Goal: Information Seeking & Learning: Learn about a topic

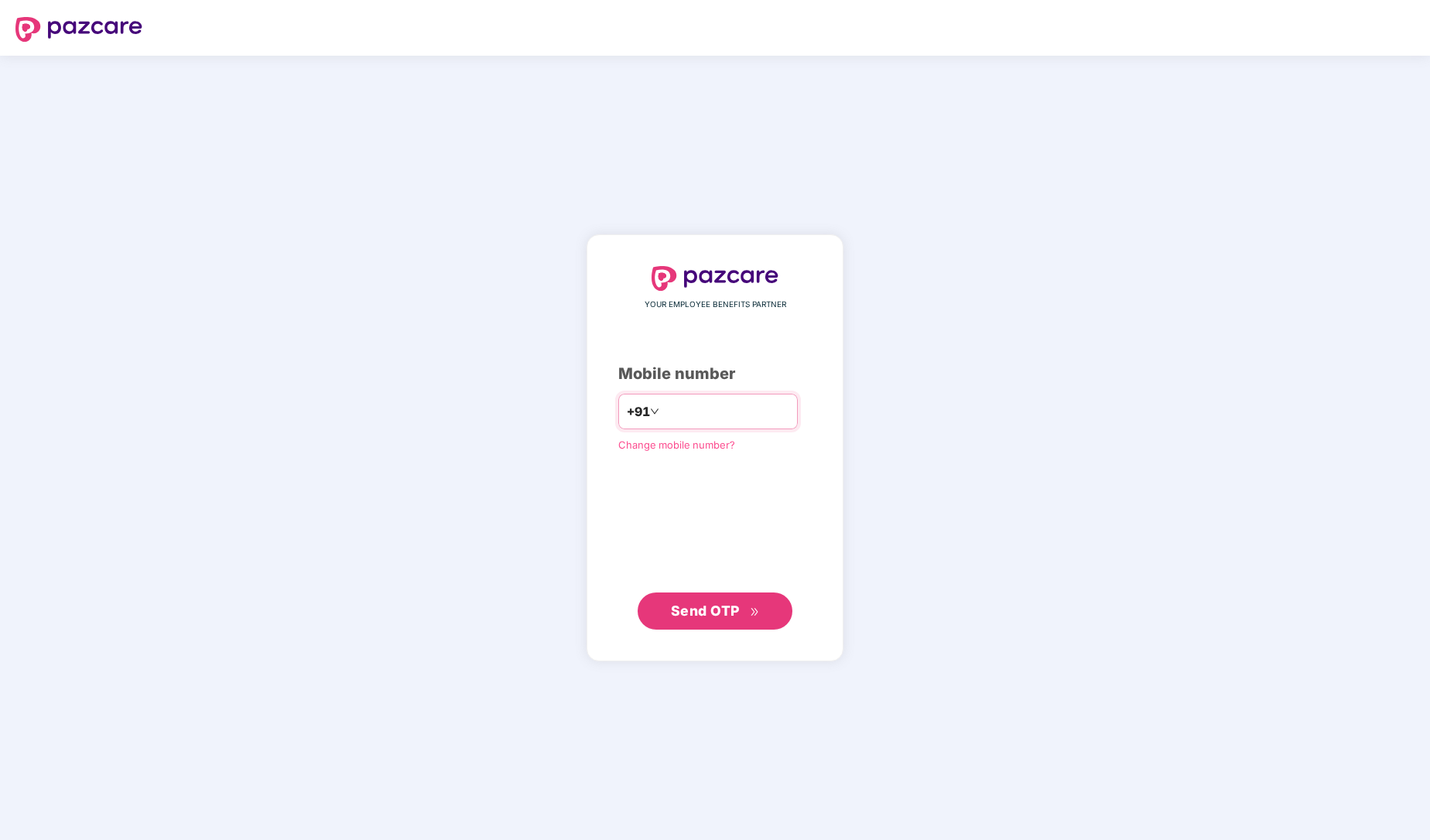
click at [664, 407] on input "number" at bounding box center [726, 412] width 126 height 25
type input "**********"
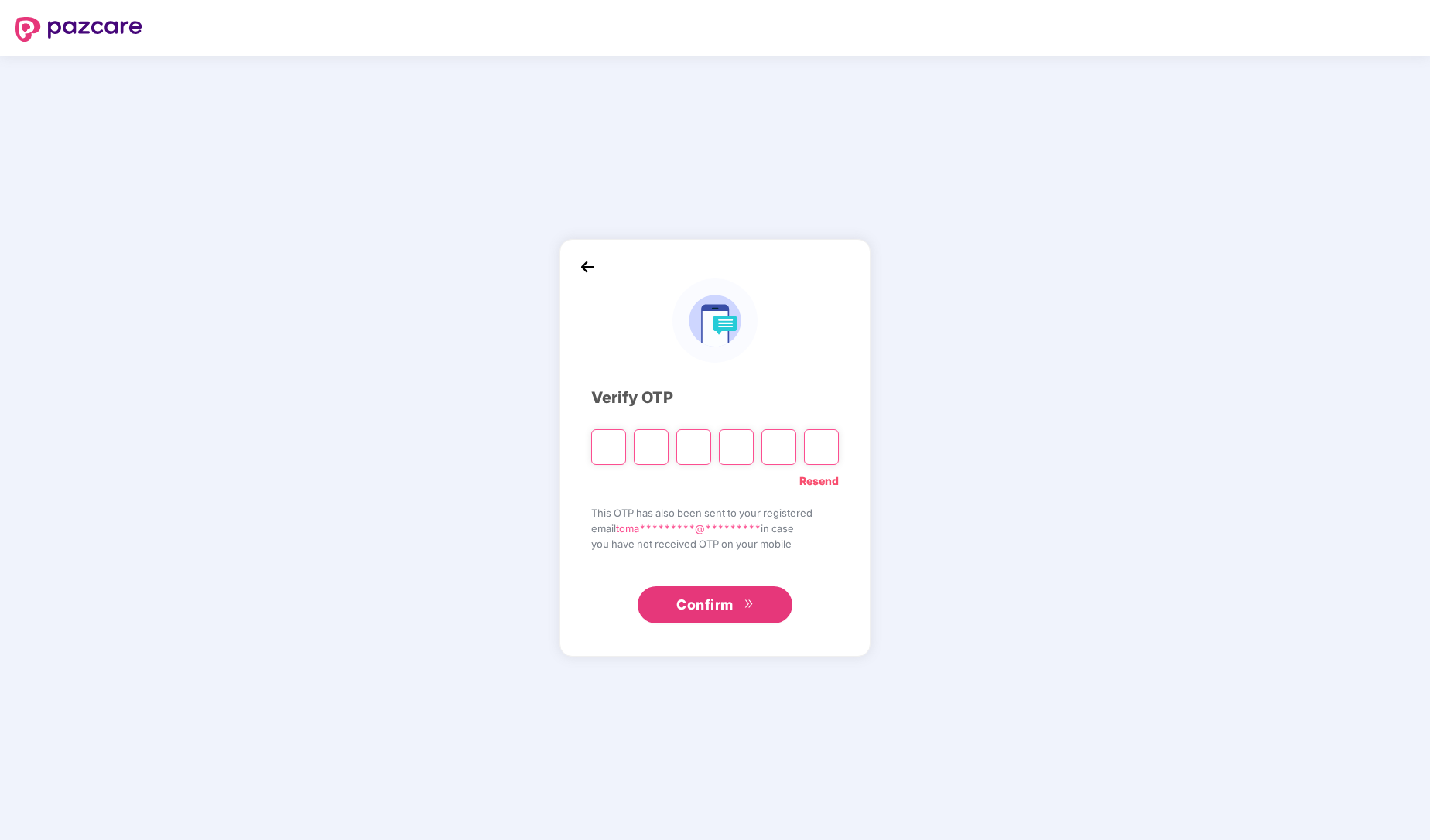
type input "*"
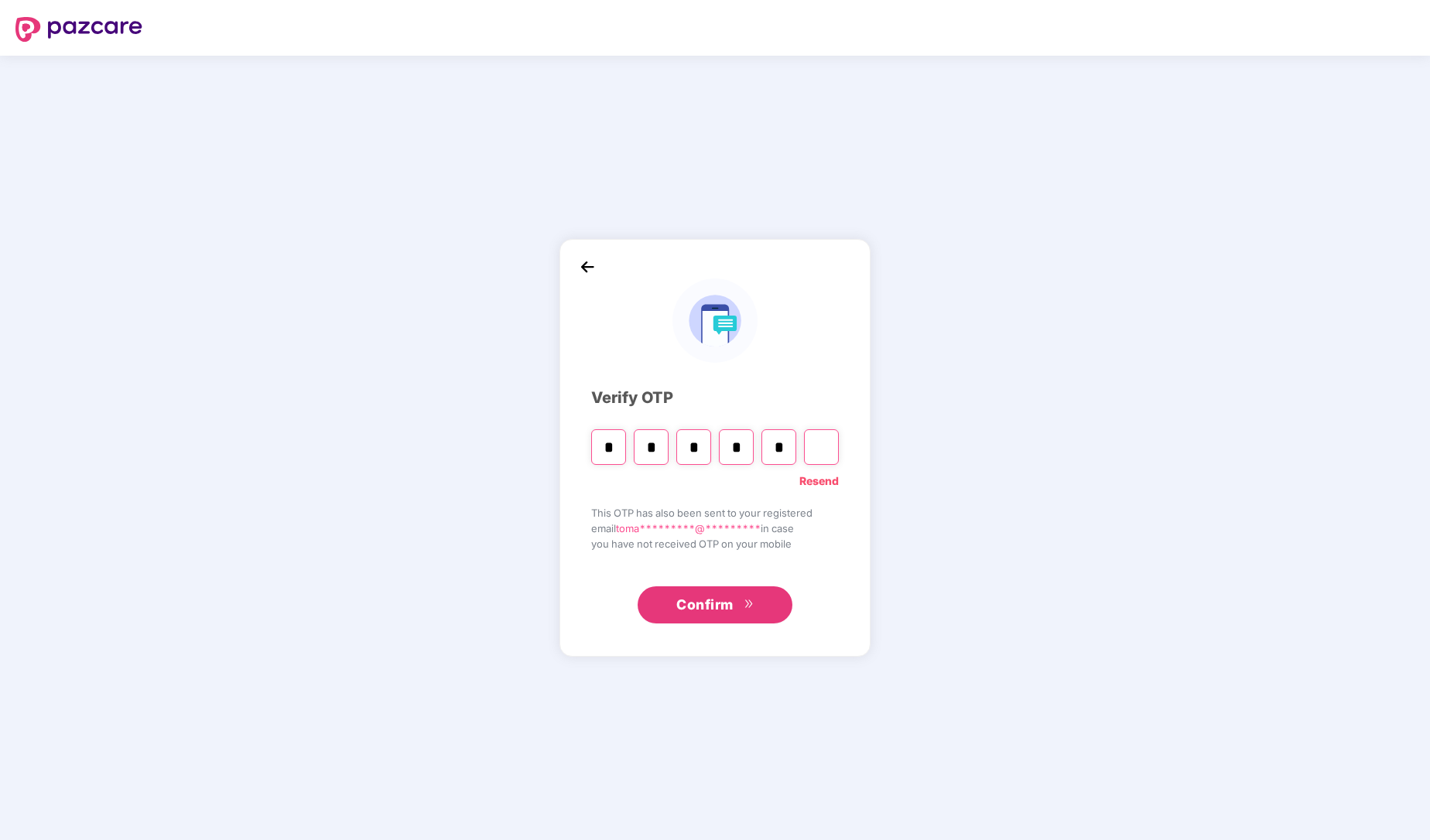
type input "*"
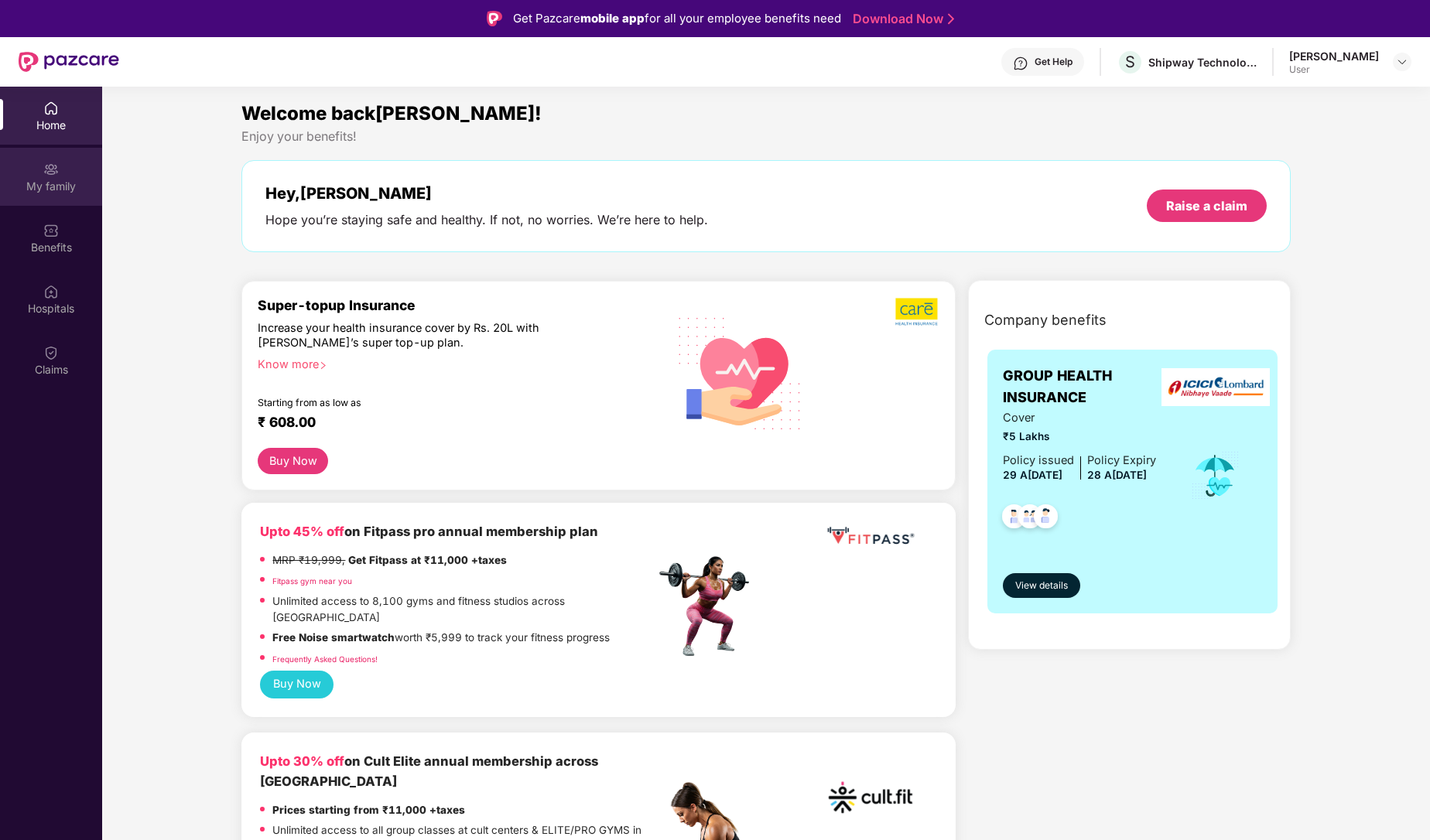
click at [62, 187] on div "My family" at bounding box center [51, 186] width 102 height 15
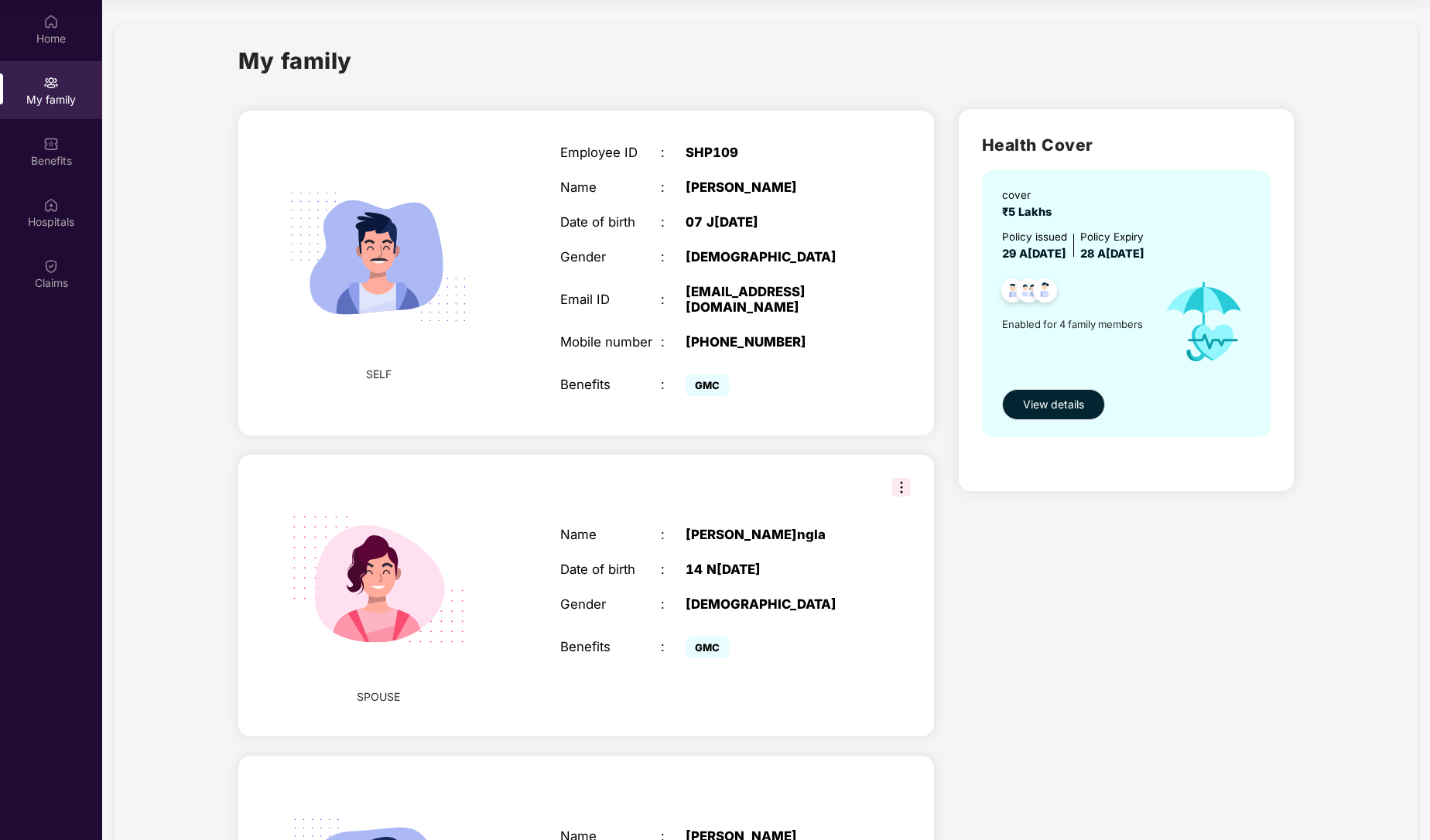
click at [900, 479] on img at bounding box center [901, 488] width 19 height 19
click at [747, 563] on div "14 N[DATE]" at bounding box center [773, 570] width 176 height 15
click at [1062, 405] on span "View details" at bounding box center [1053, 405] width 61 height 17
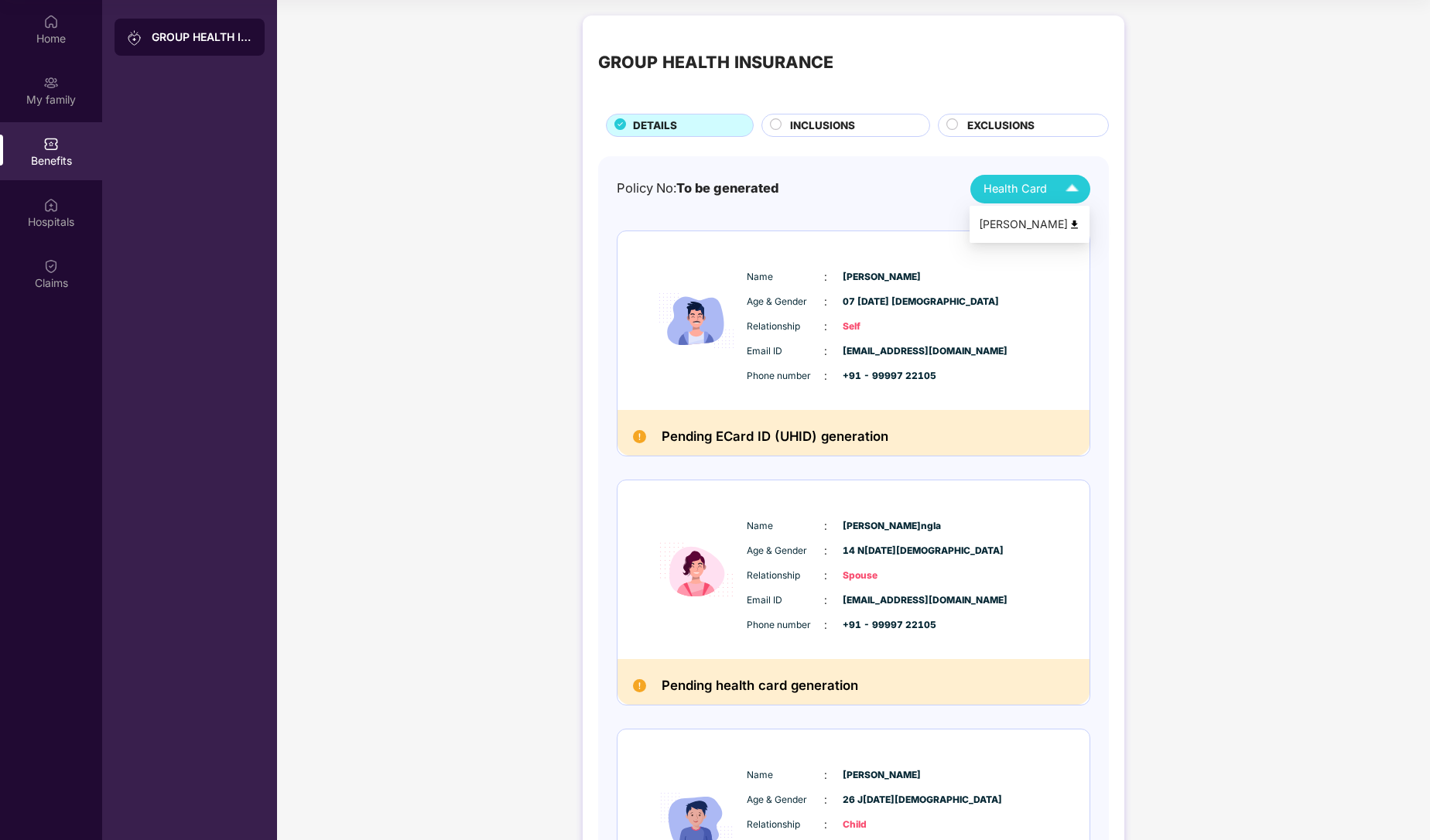
click at [1037, 195] on span "Health Card" at bounding box center [1015, 189] width 63 height 18
click at [1070, 192] on img at bounding box center [1071, 189] width 27 height 27
click at [54, 200] on img at bounding box center [51, 205] width 15 height 15
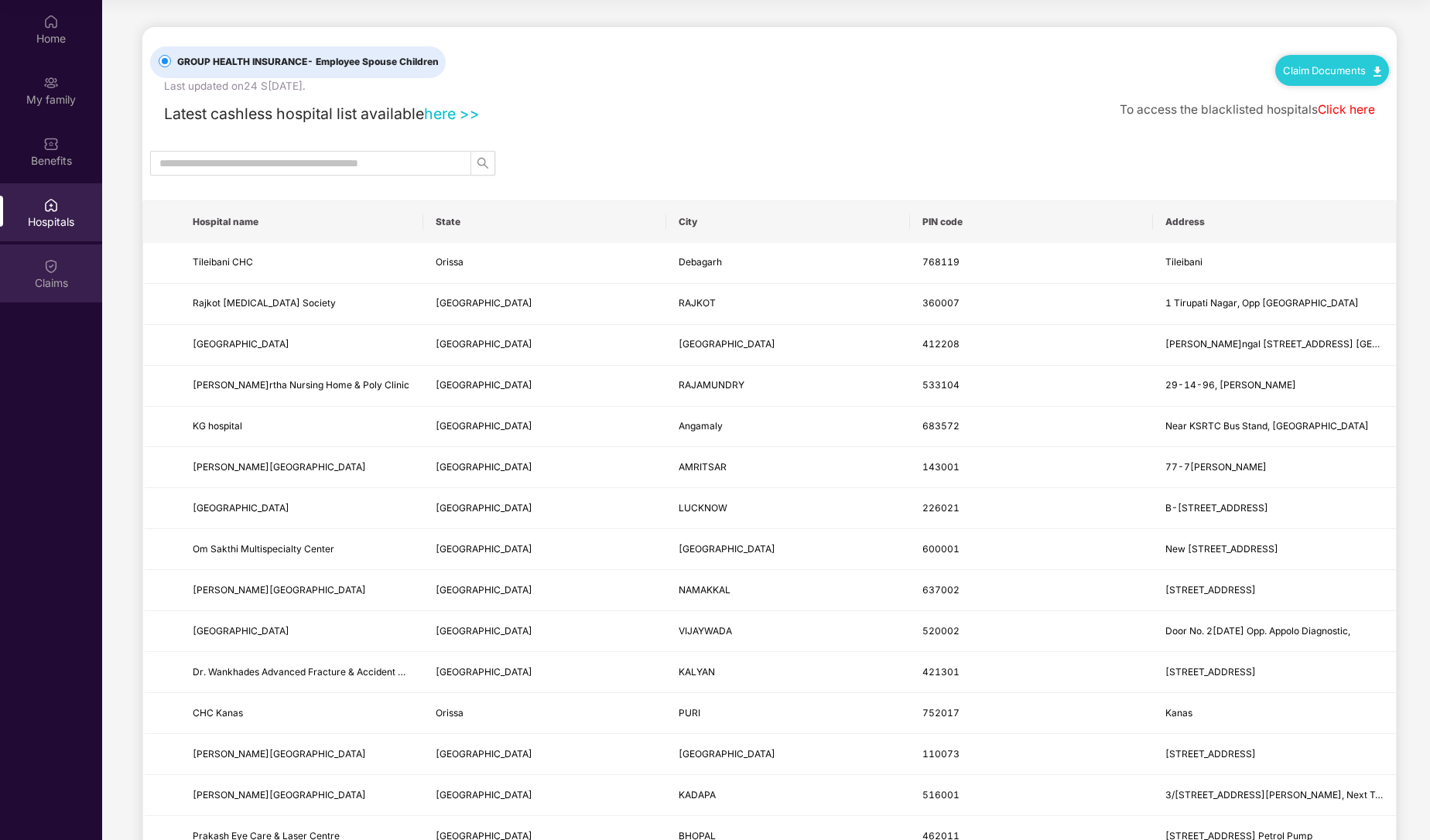
click at [54, 266] on img at bounding box center [51, 266] width 15 height 15
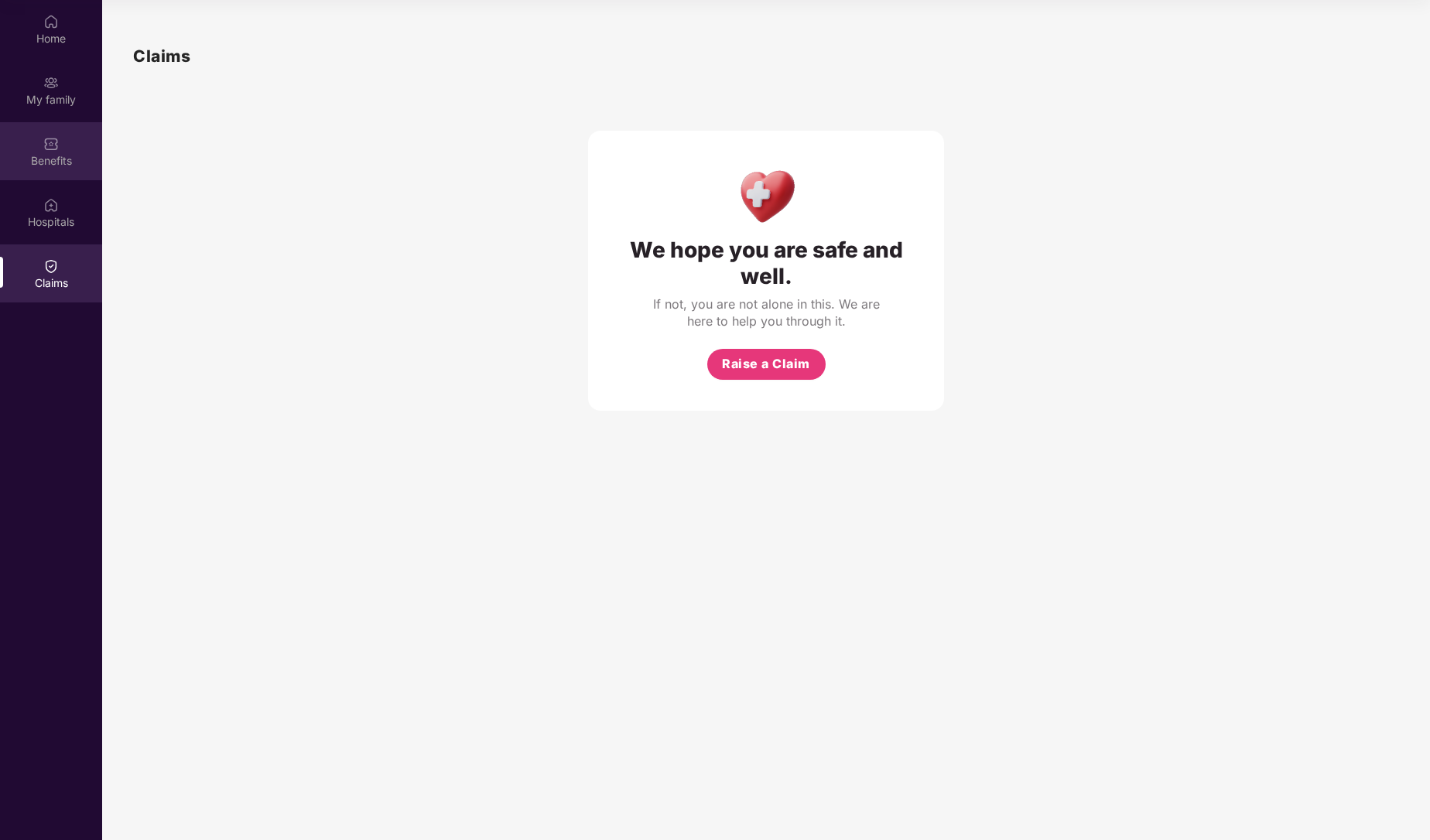
click at [43, 153] on div "Benefits" at bounding box center [51, 160] width 102 height 15
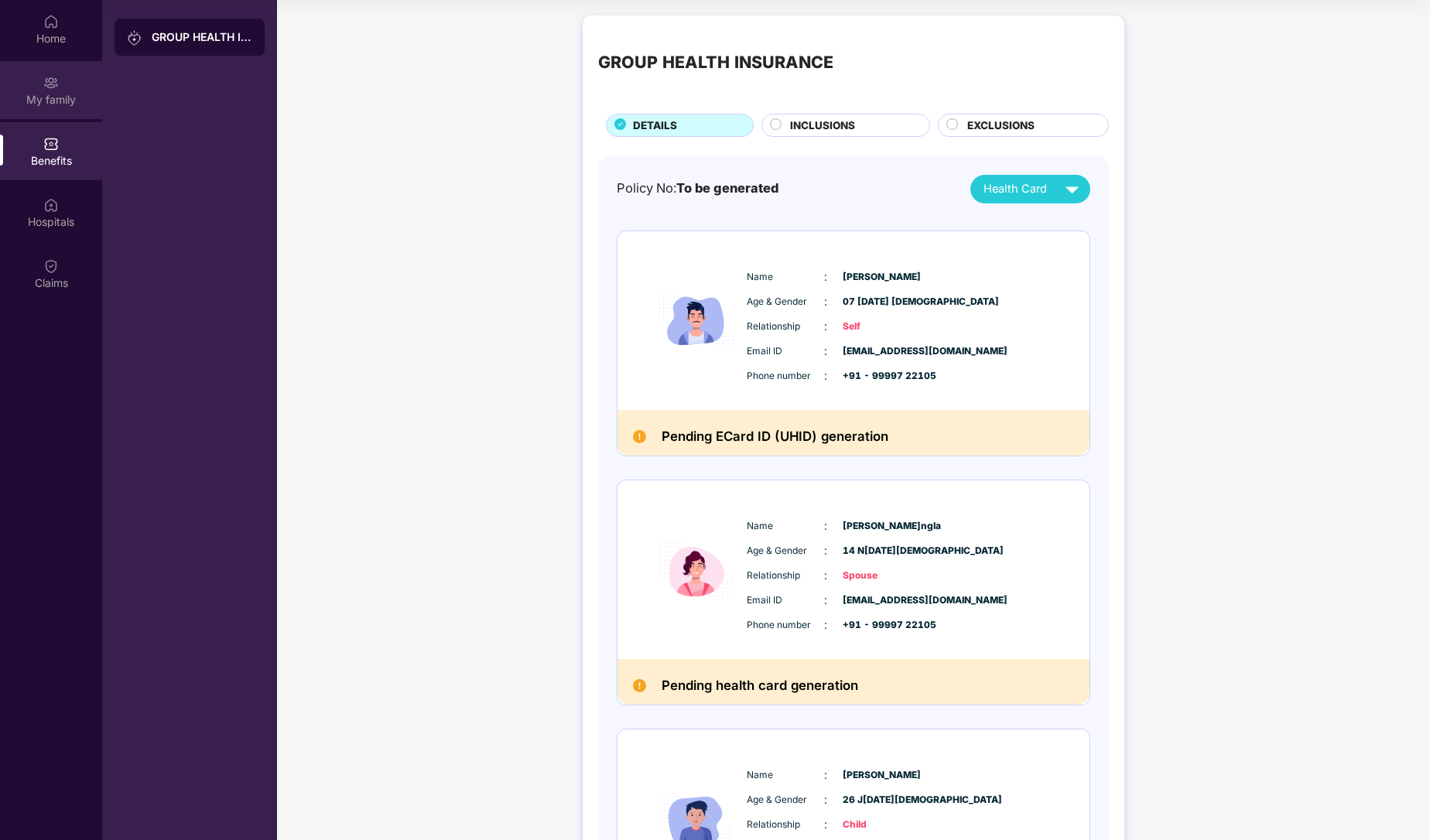
click at [57, 109] on div "My family" at bounding box center [51, 90] width 102 height 58
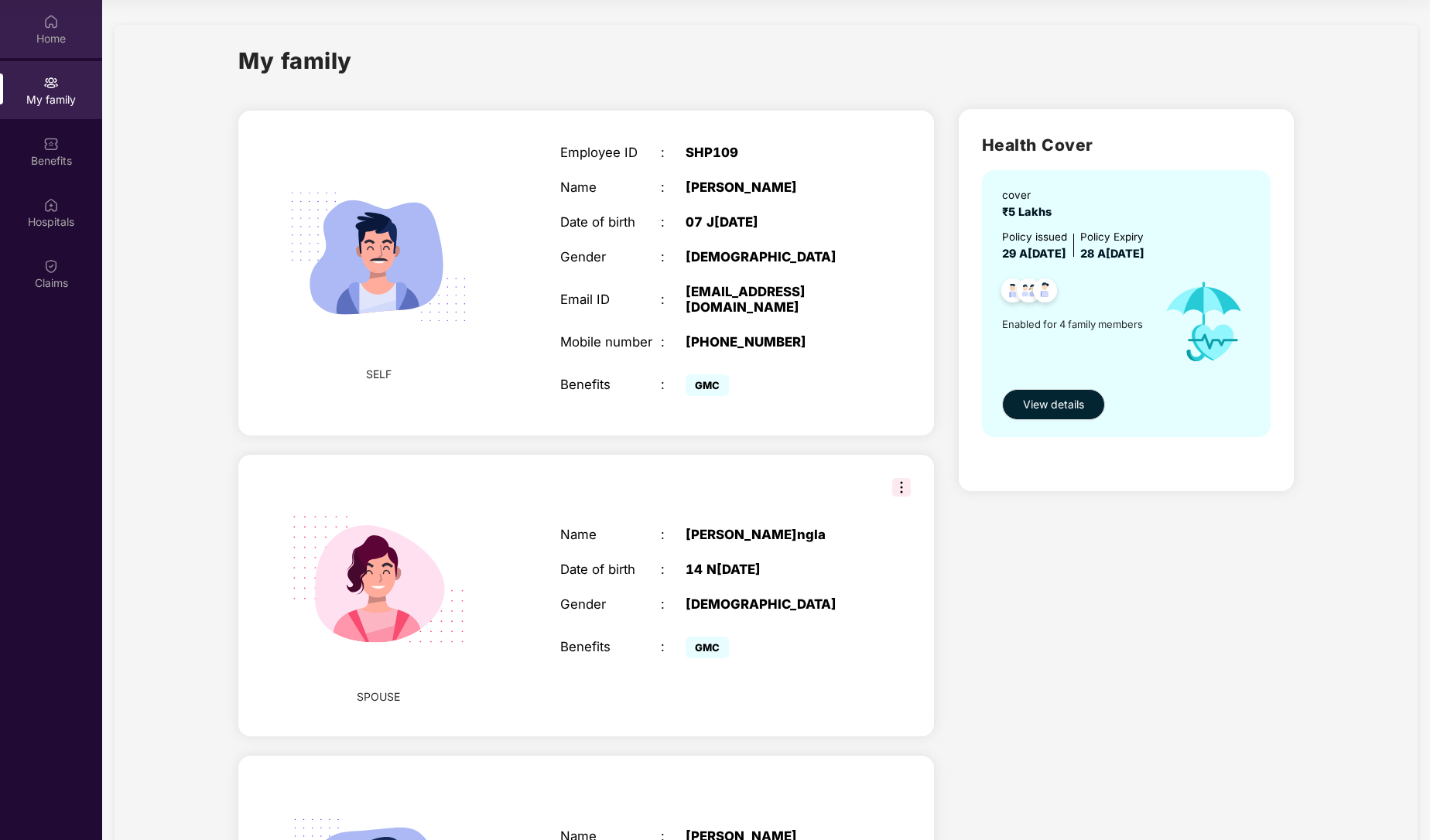
click at [45, 39] on div "Home" at bounding box center [51, 39] width 102 height 15
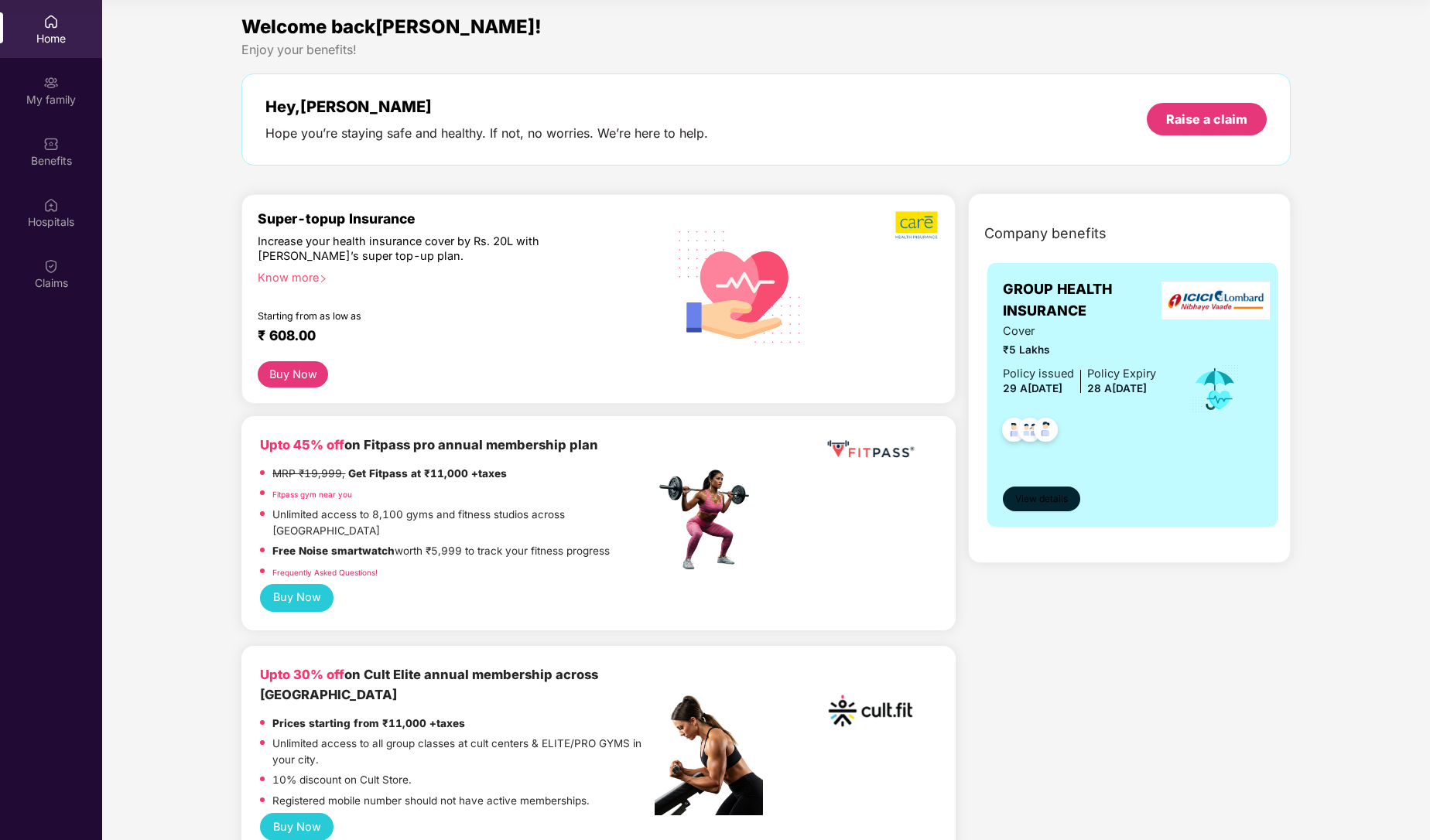
click at [1036, 495] on span "View details" at bounding box center [1041, 499] width 53 height 15
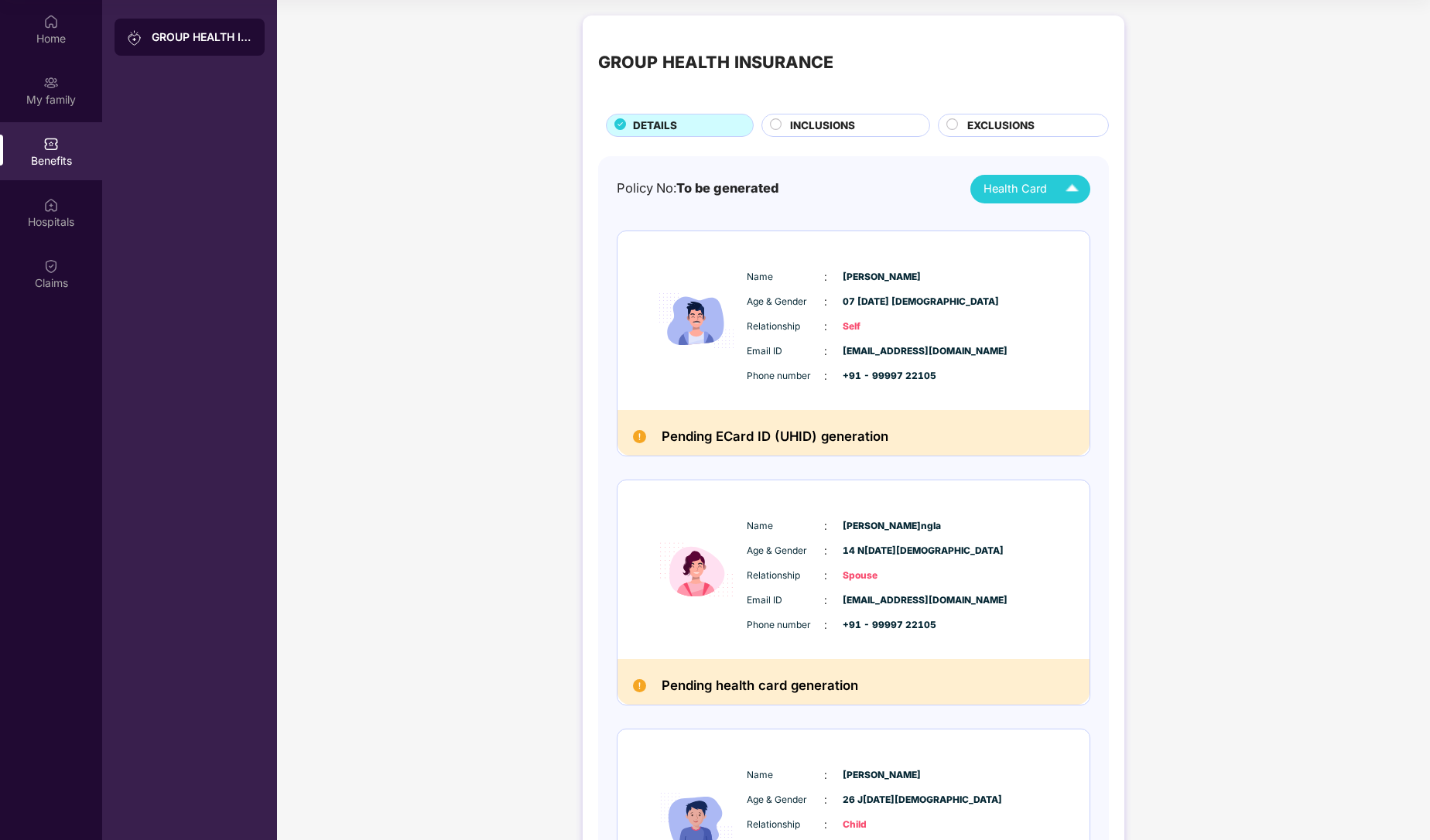
click at [1058, 194] on img at bounding box center [1071, 189] width 27 height 27
click at [1051, 219] on div "[PERSON_NAME]" at bounding box center [1029, 225] width 101 height 17
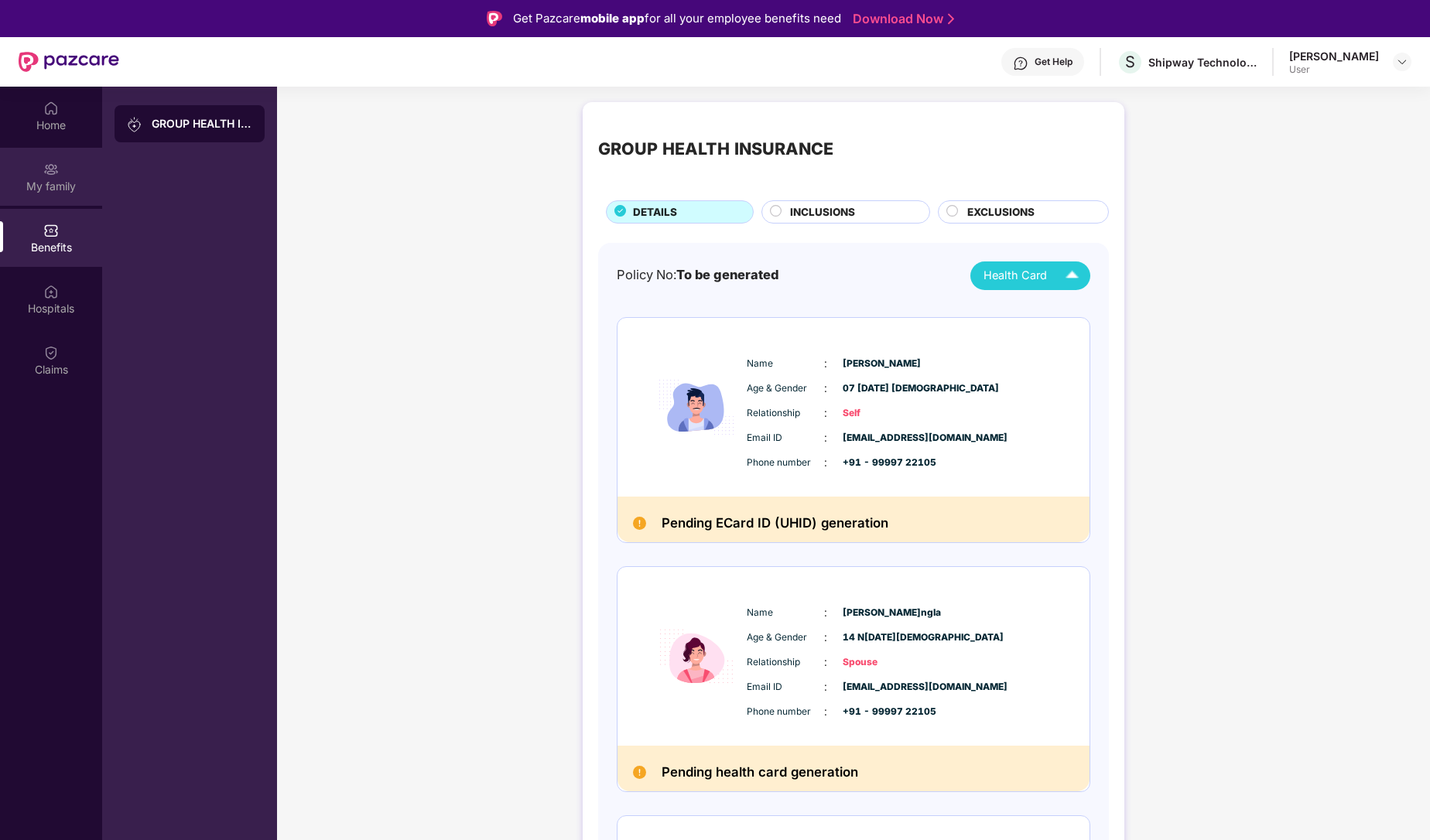
click at [58, 183] on div "My family" at bounding box center [51, 186] width 102 height 15
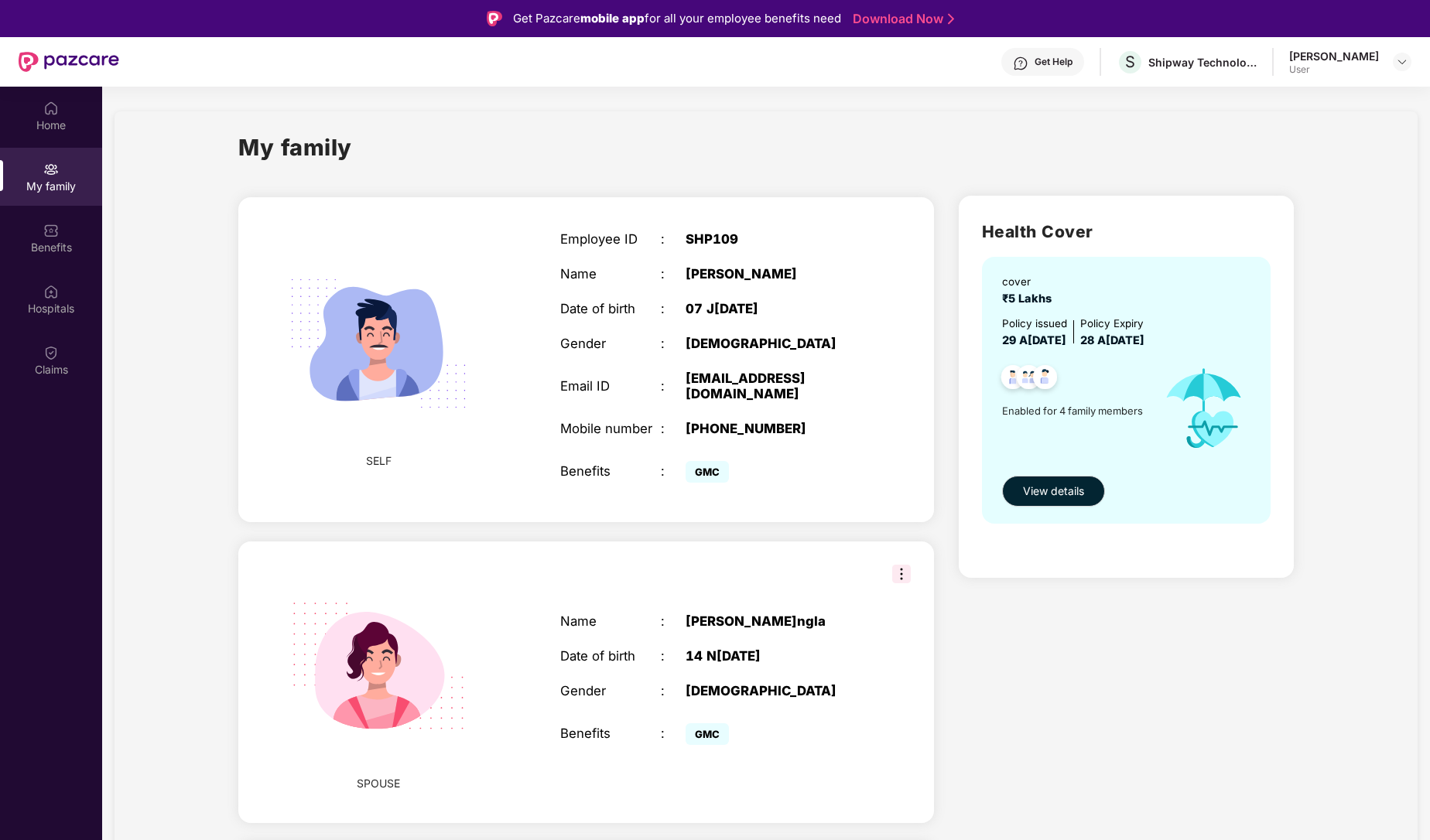
scroll to position [546, 0]
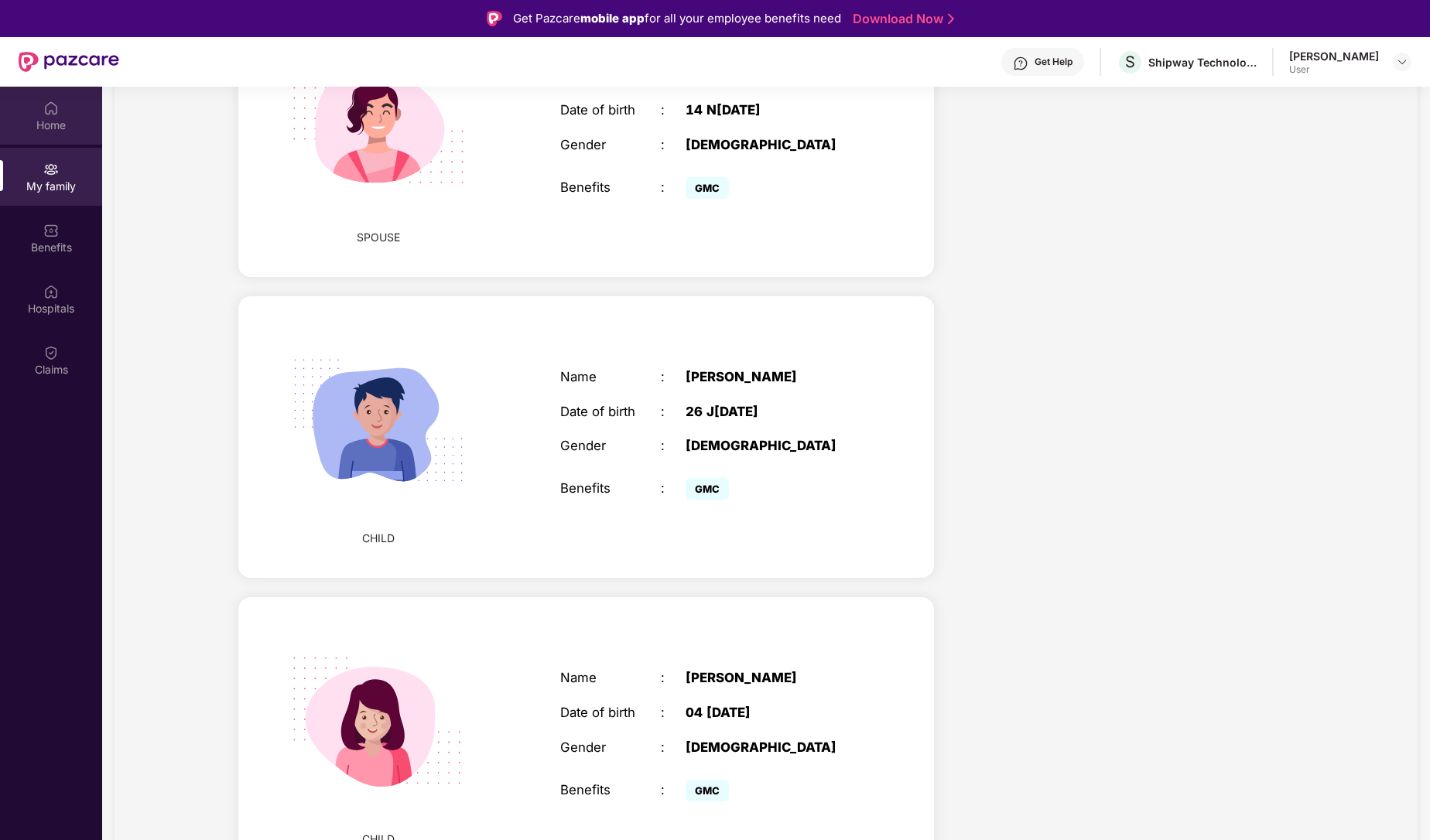
click at [24, 118] on div "Home" at bounding box center [51, 126] width 102 height 15
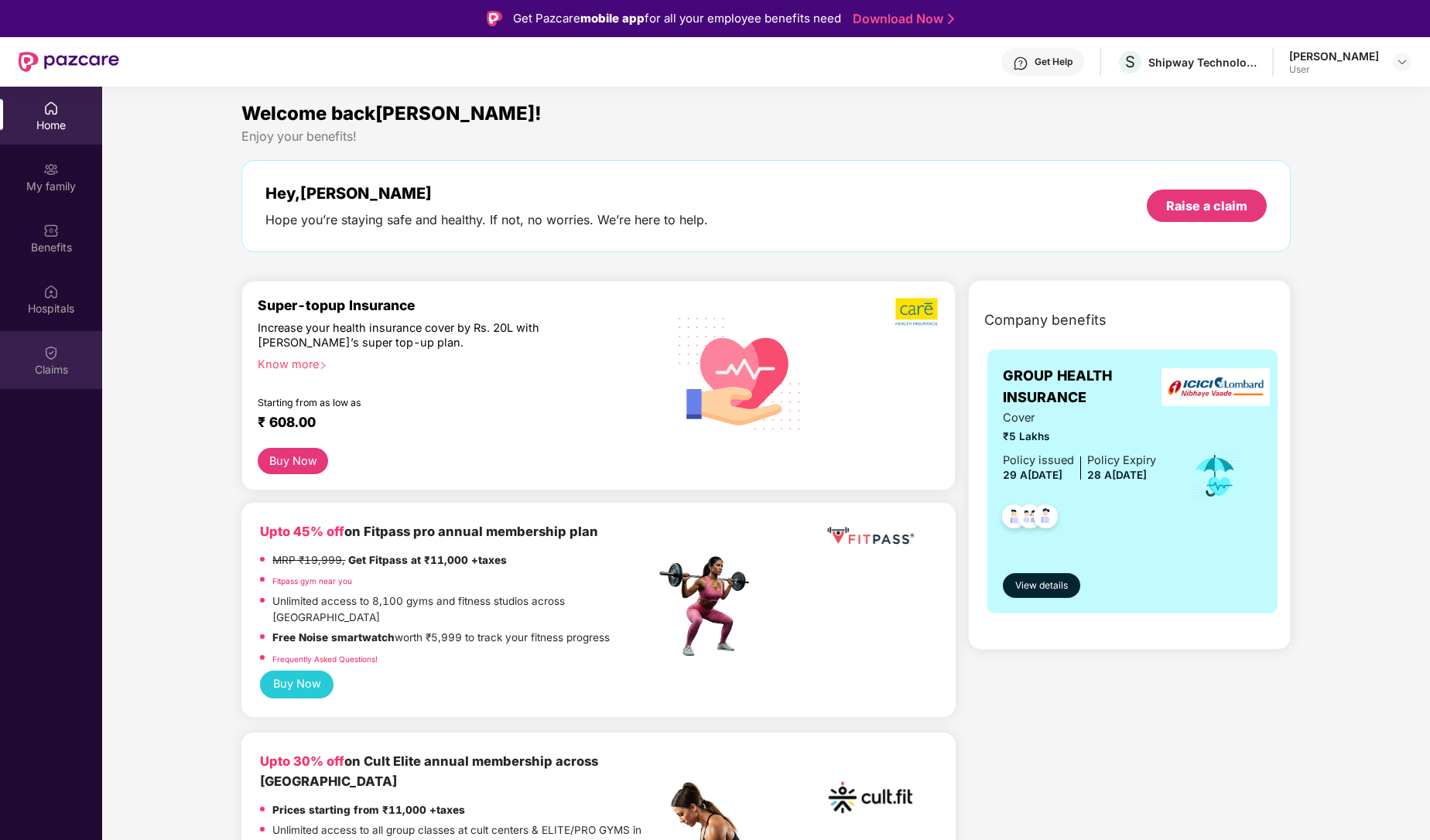
click at [45, 373] on div "Claims" at bounding box center [51, 370] width 102 height 15
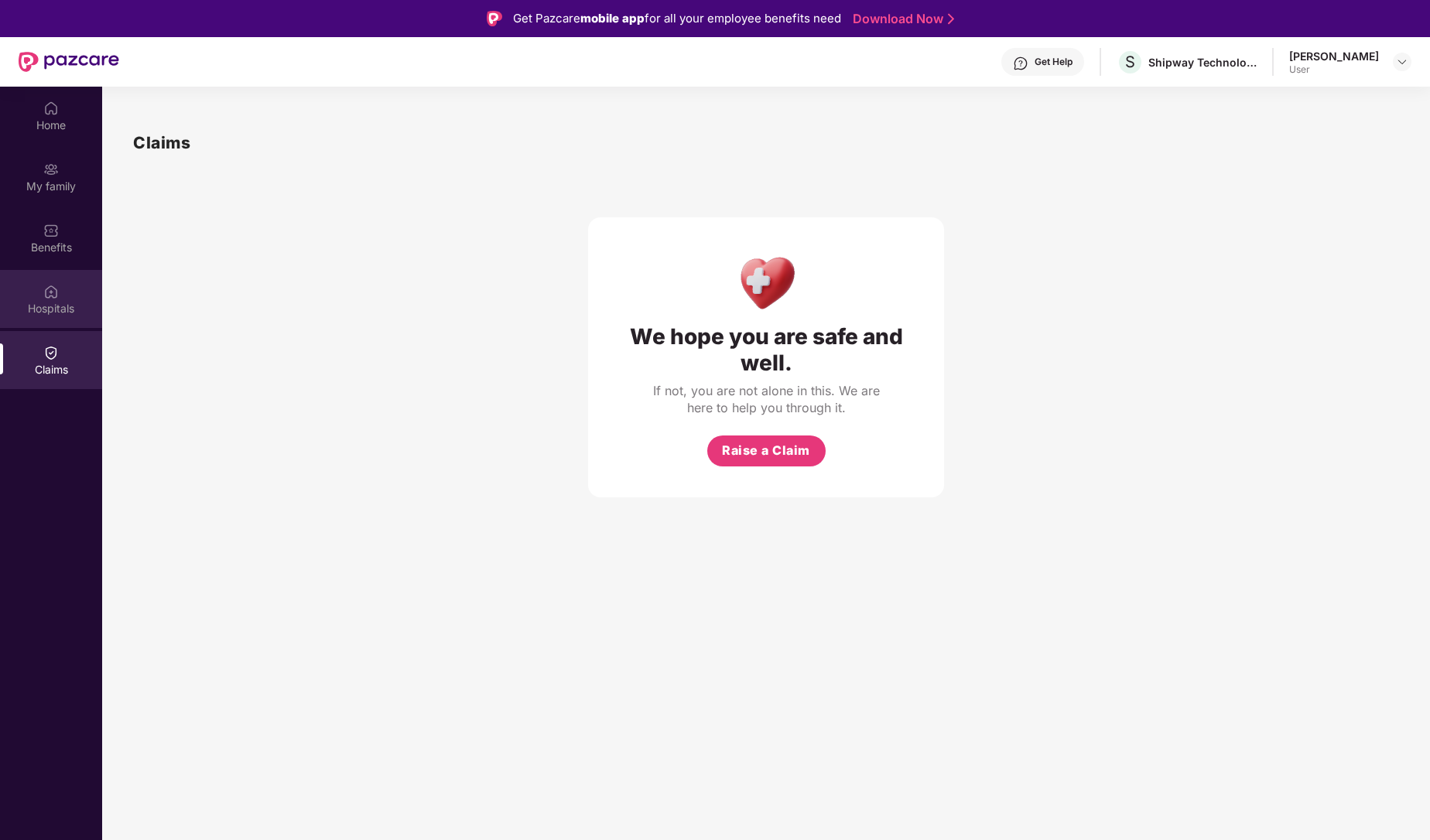
click at [61, 311] on div "Hospitals" at bounding box center [51, 309] width 102 height 15
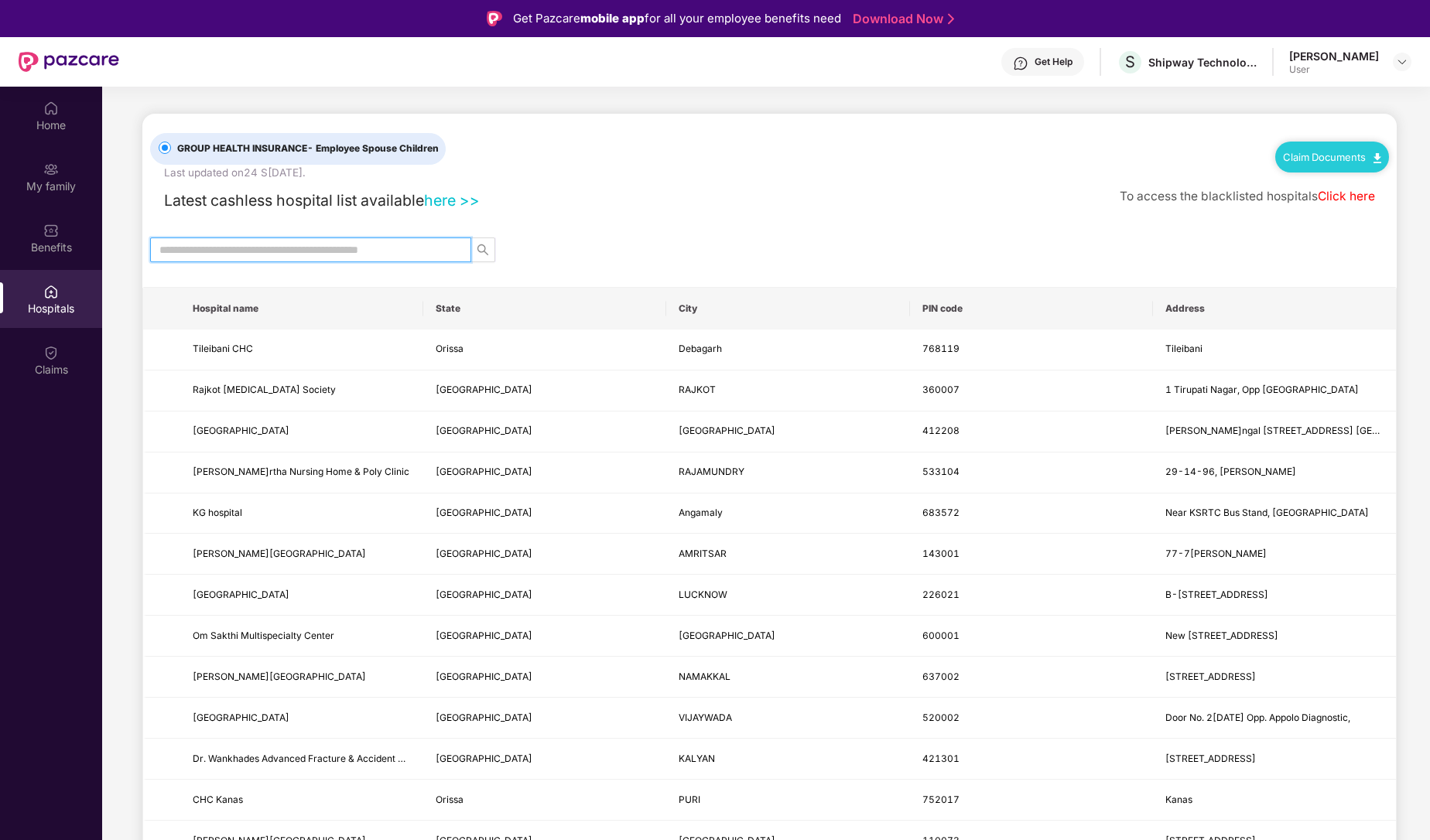
click at [204, 251] on input "text" at bounding box center [304, 250] width 290 height 17
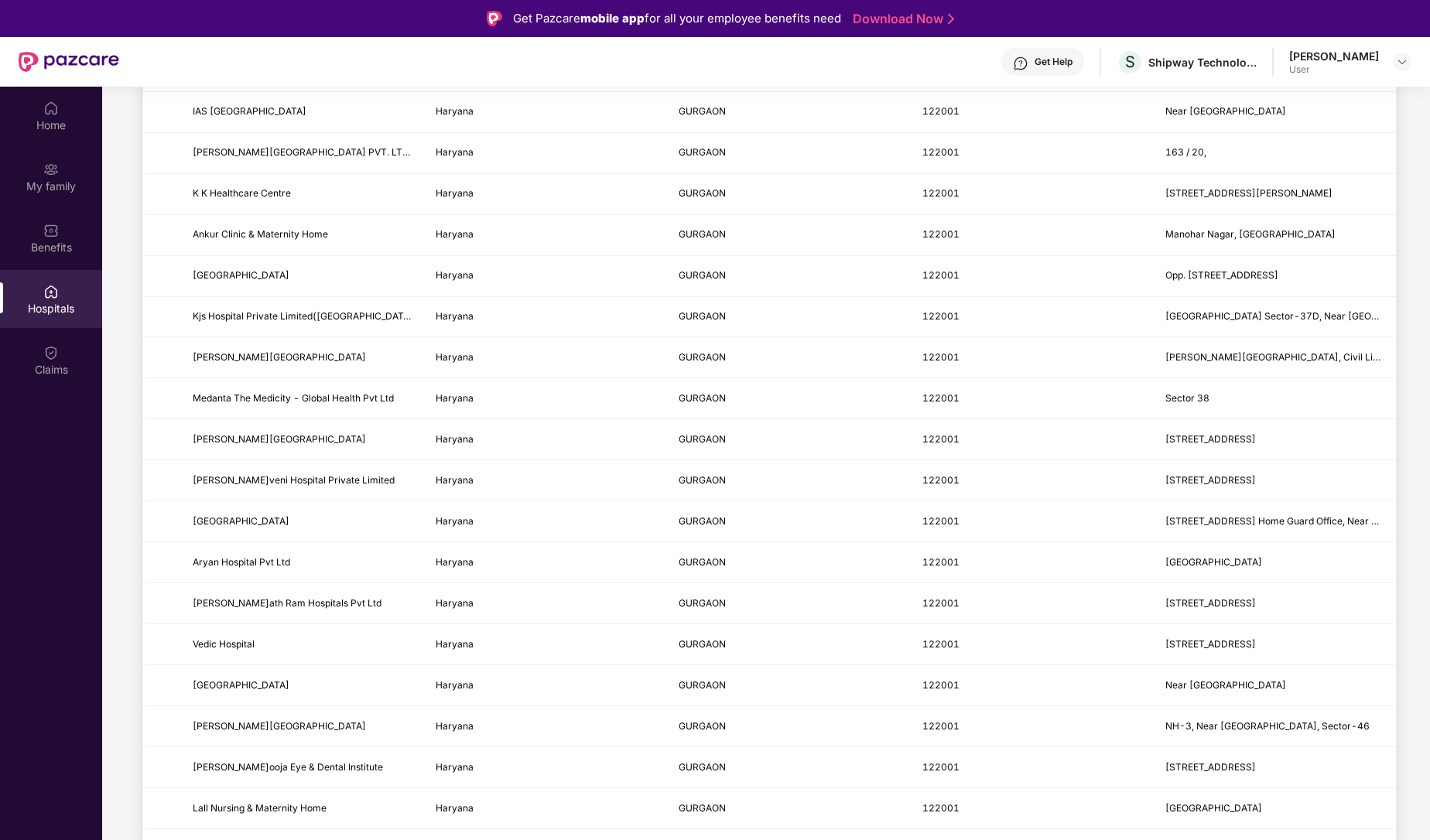
scroll to position [91, 0]
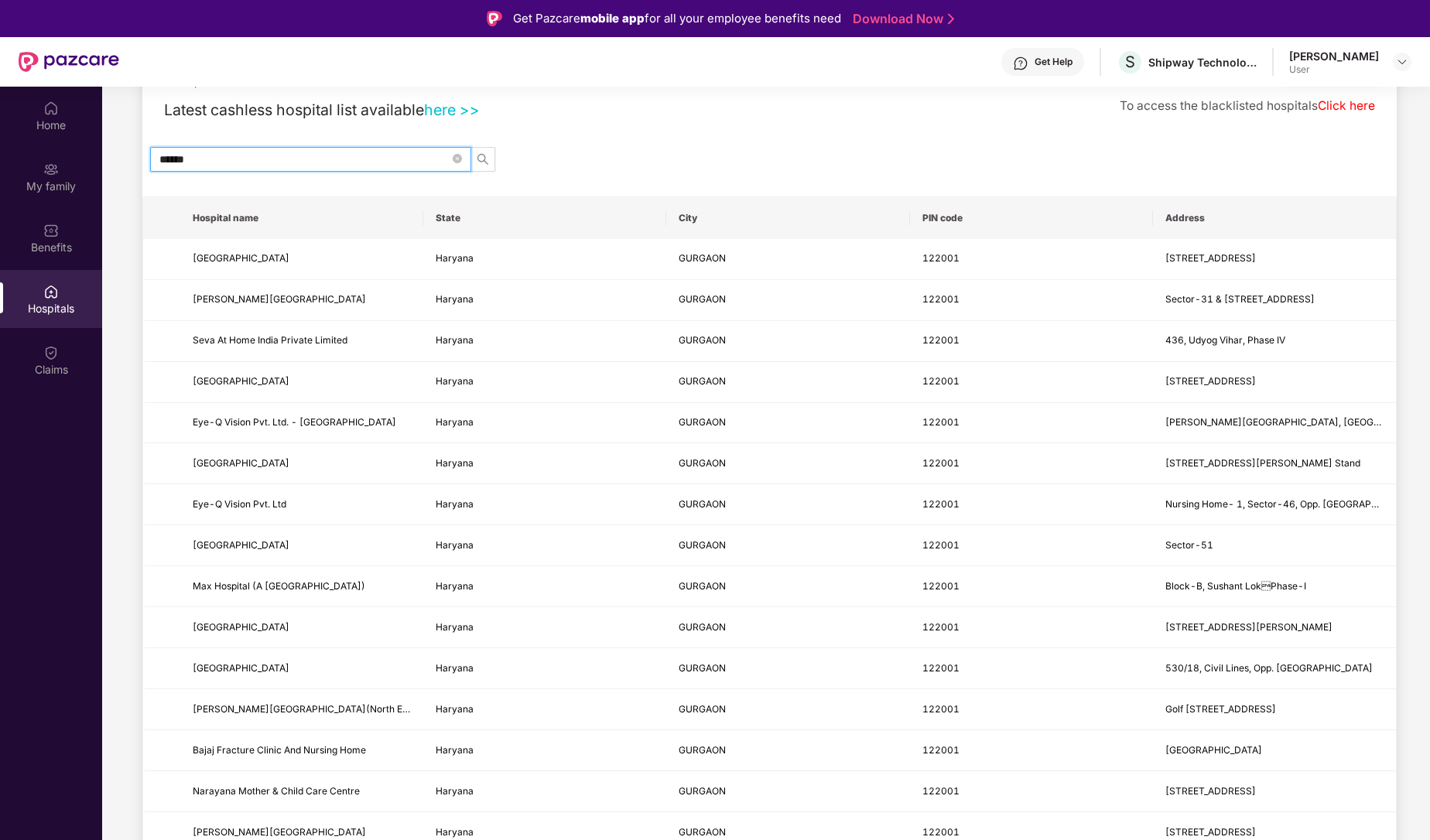
click at [345, 152] on input "******" at bounding box center [304, 160] width 290 height 17
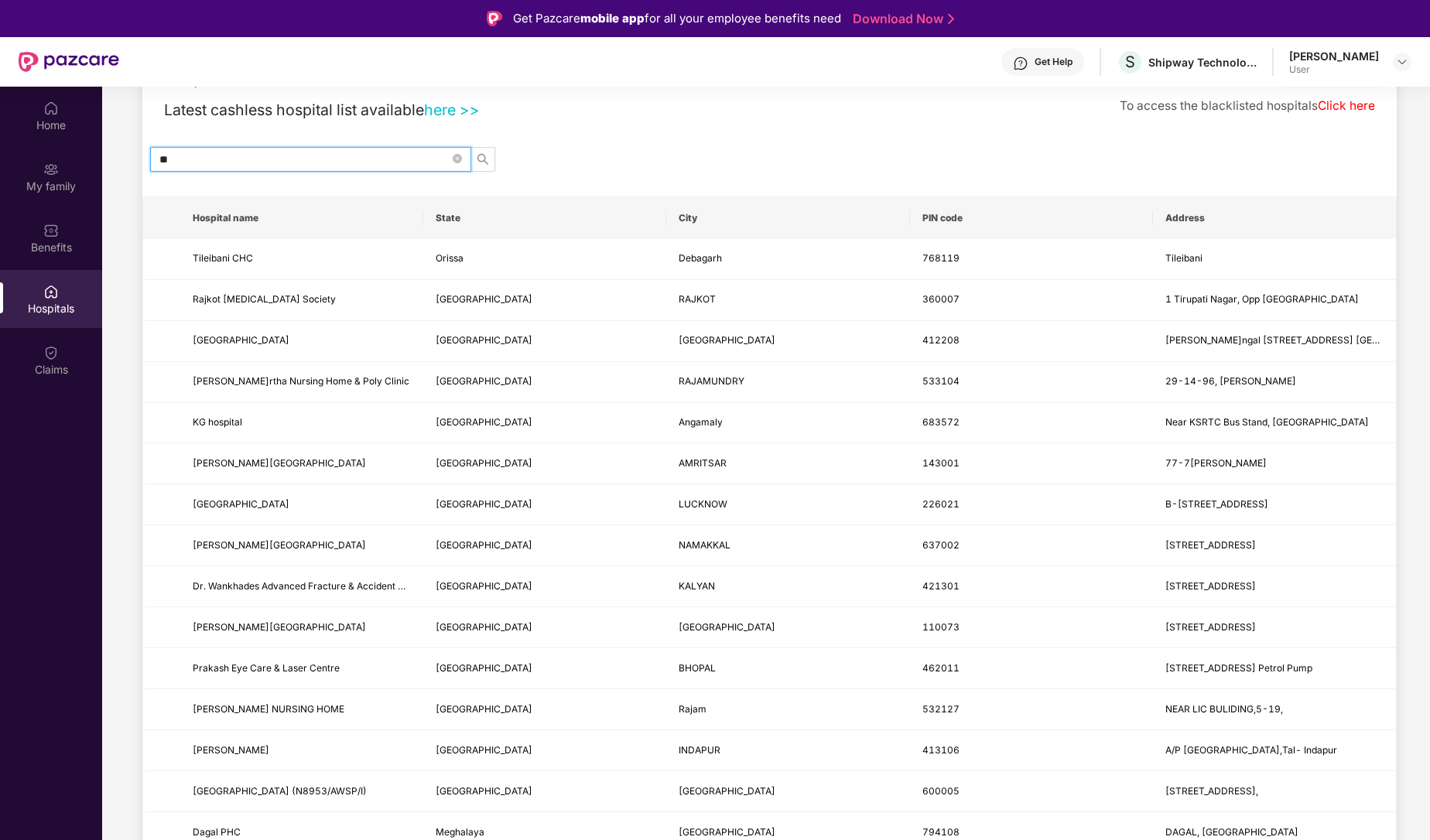
type input "*"
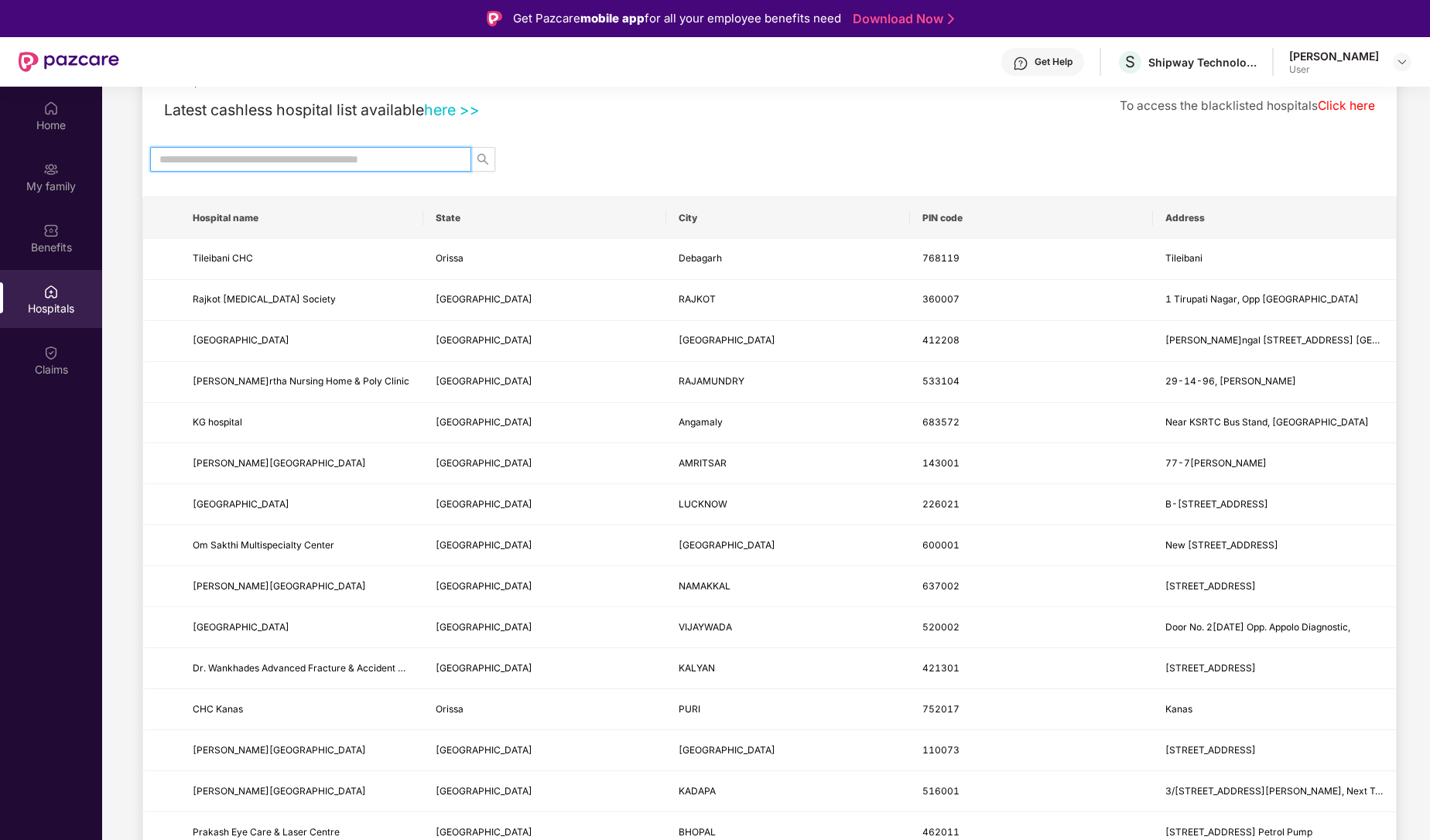
click at [294, 166] on input "text" at bounding box center [304, 160] width 290 height 17
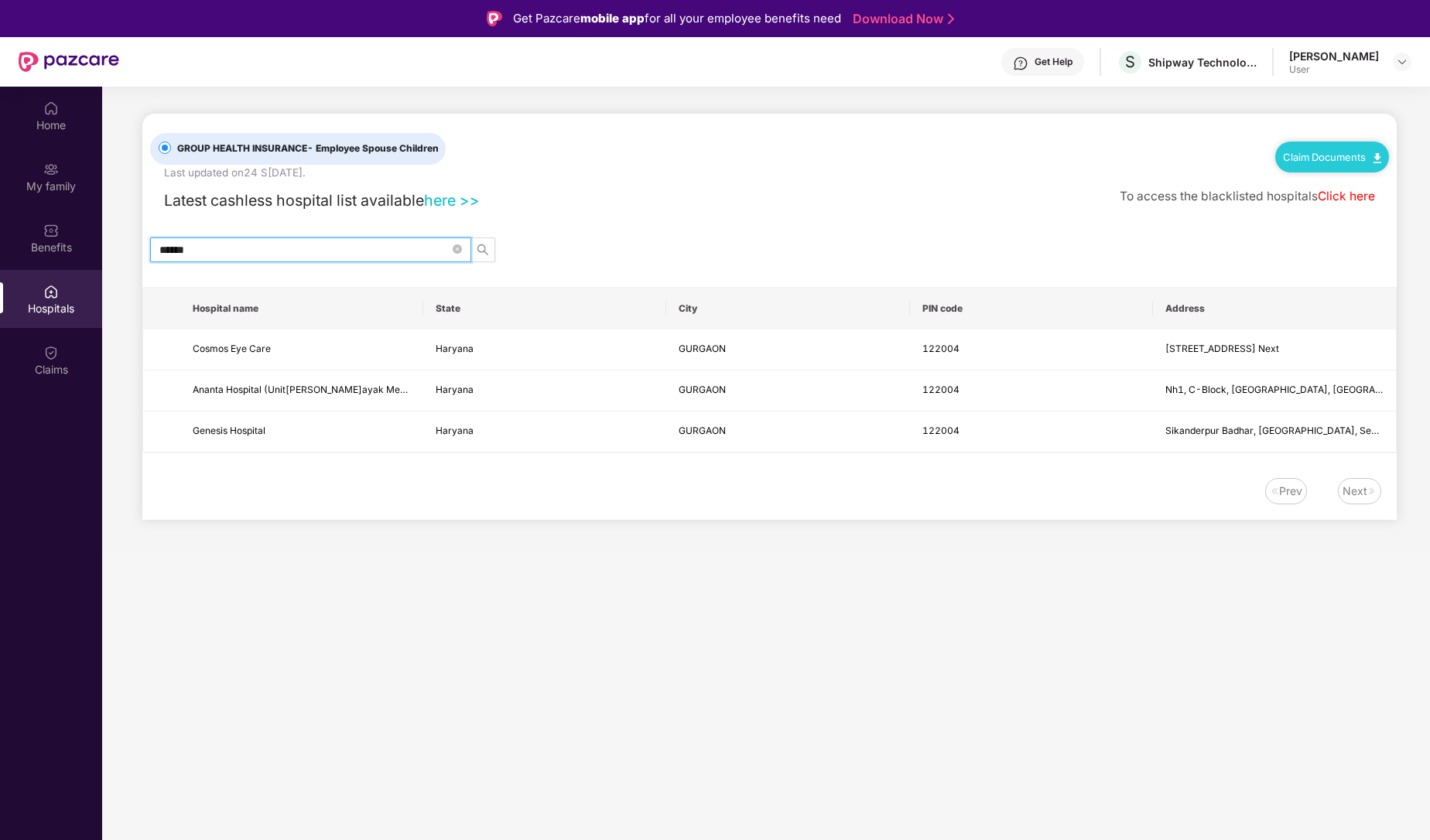
click at [246, 256] on input "******" at bounding box center [304, 250] width 290 height 17
paste input "text"
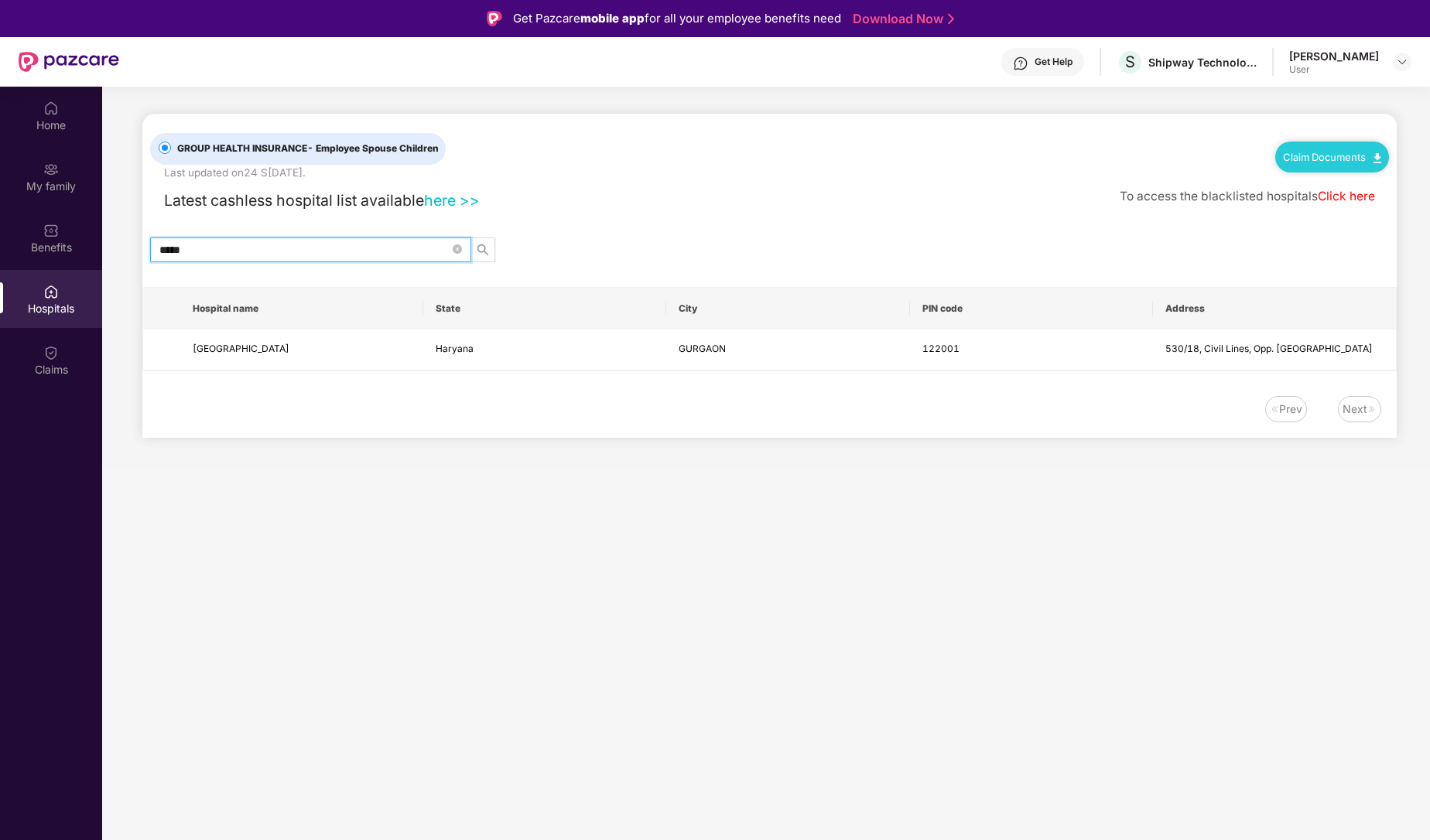
type input "*****"
click at [237, 259] on span "*****" at bounding box center [311, 250] width 321 height 25
click at [234, 255] on input "*****" at bounding box center [304, 250] width 290 height 17
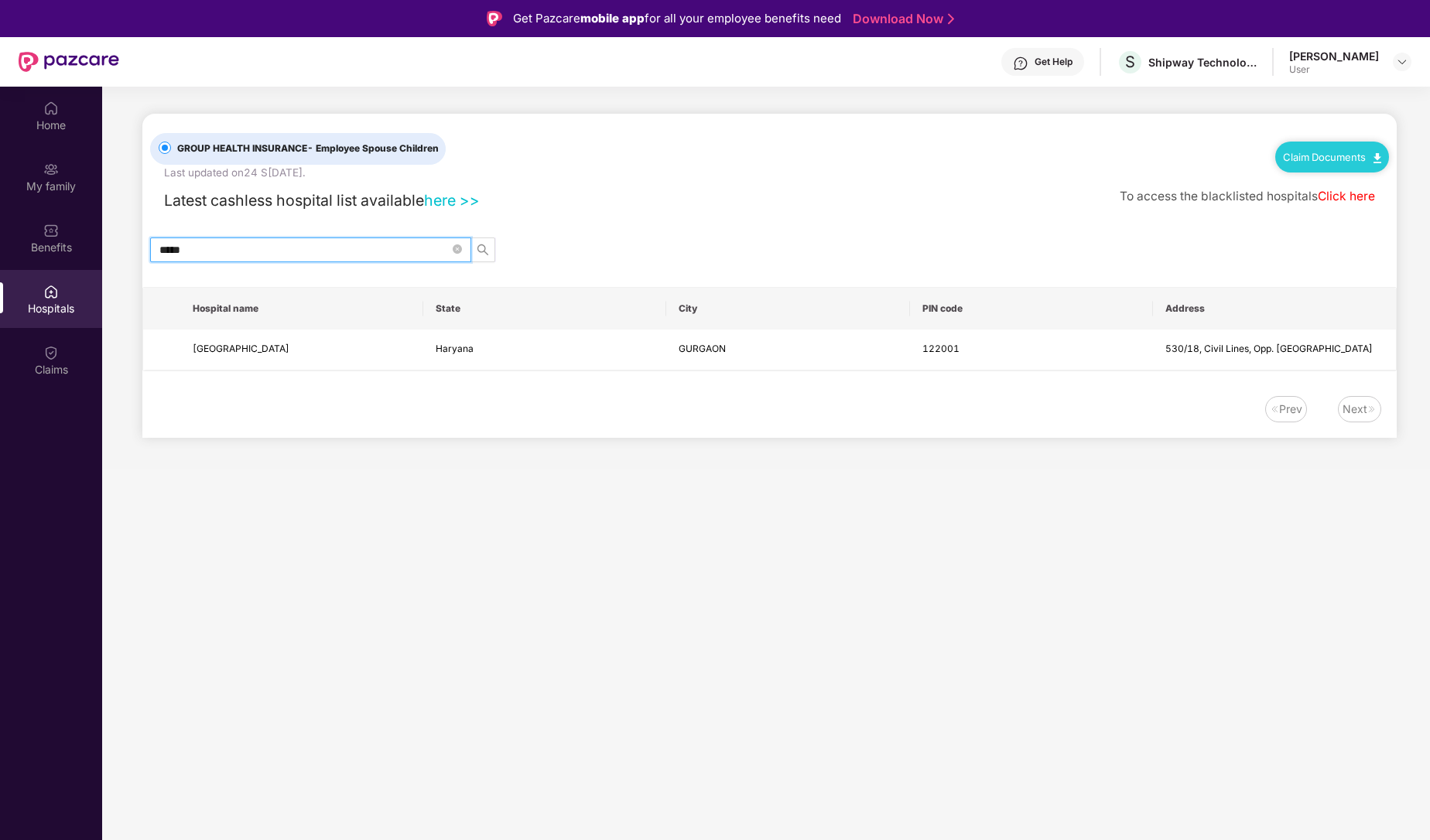
click at [234, 255] on input "*****" at bounding box center [304, 250] width 290 height 17
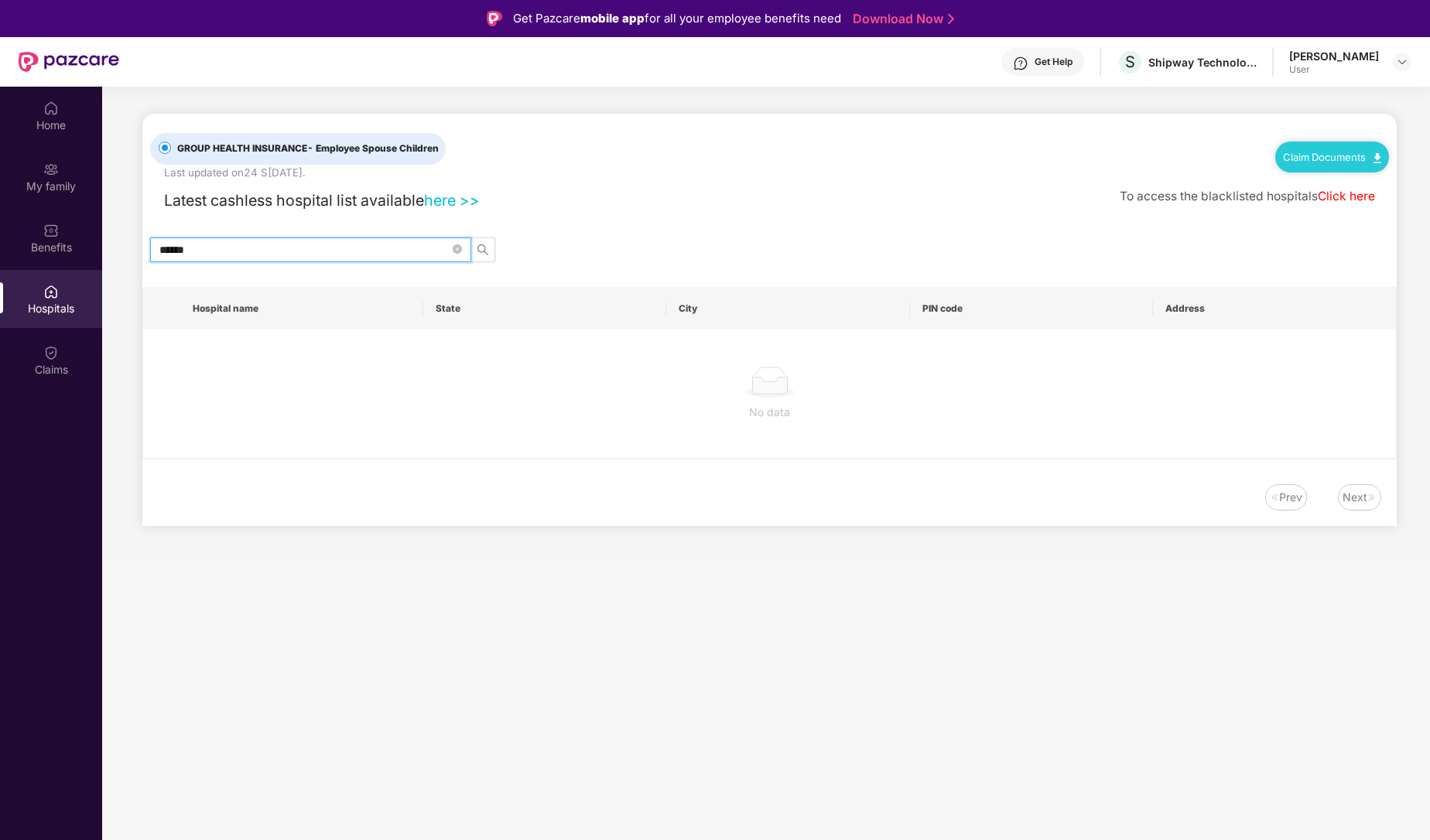
type input "*****"
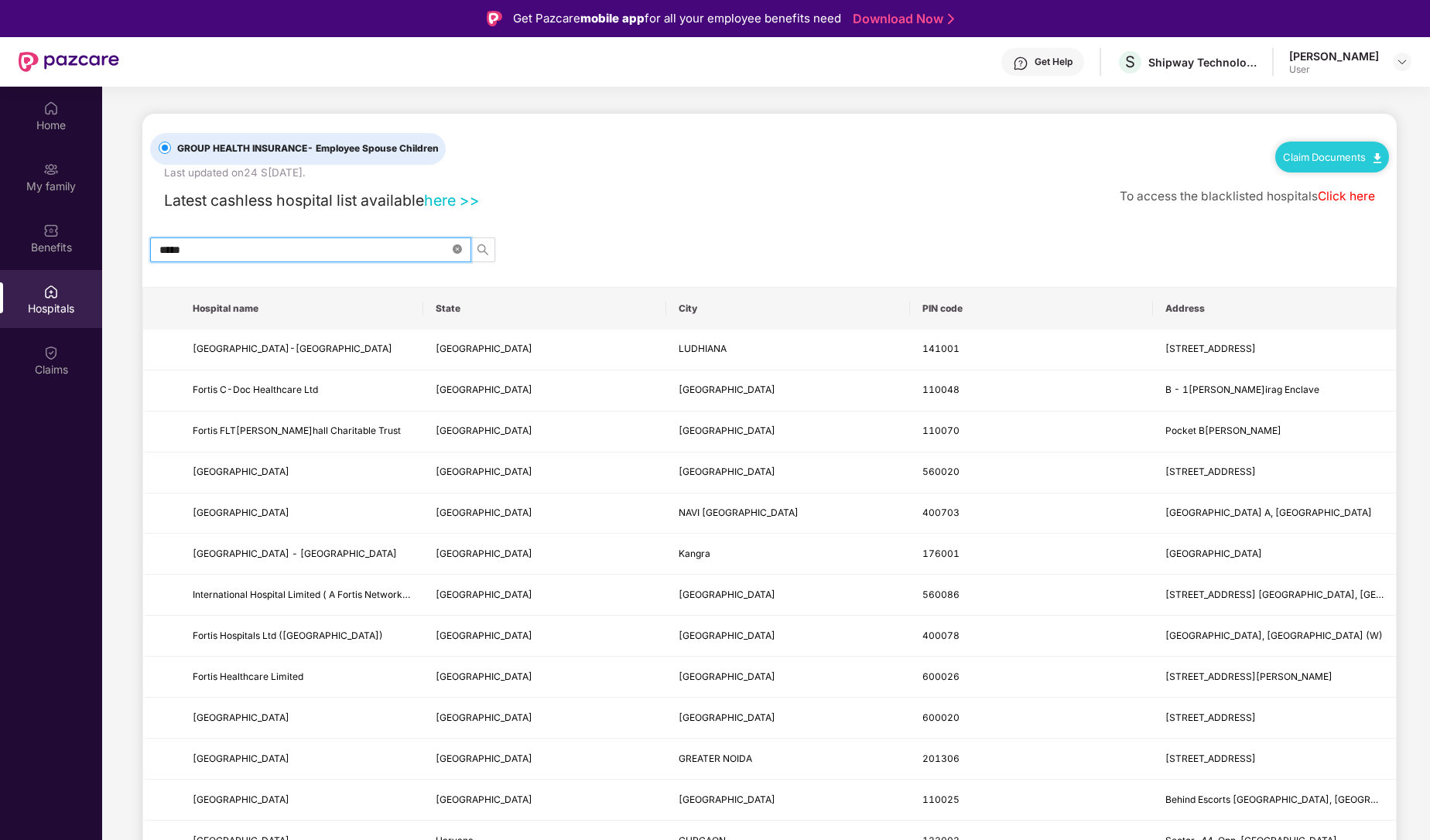
click at [462, 255] on span at bounding box center [457, 250] width 9 height 15
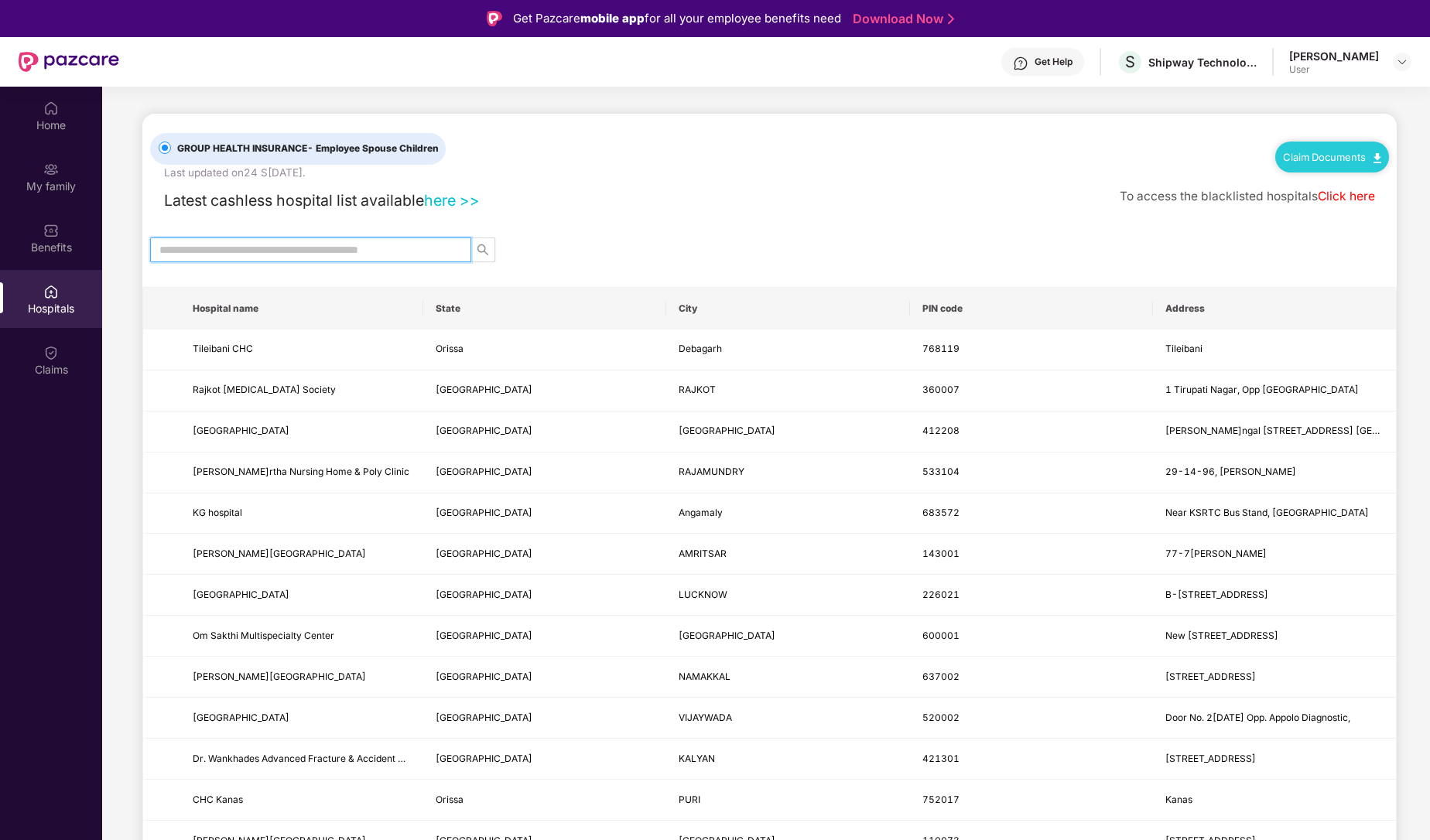
click at [280, 248] on input "text" at bounding box center [304, 250] width 290 height 17
type input "***"
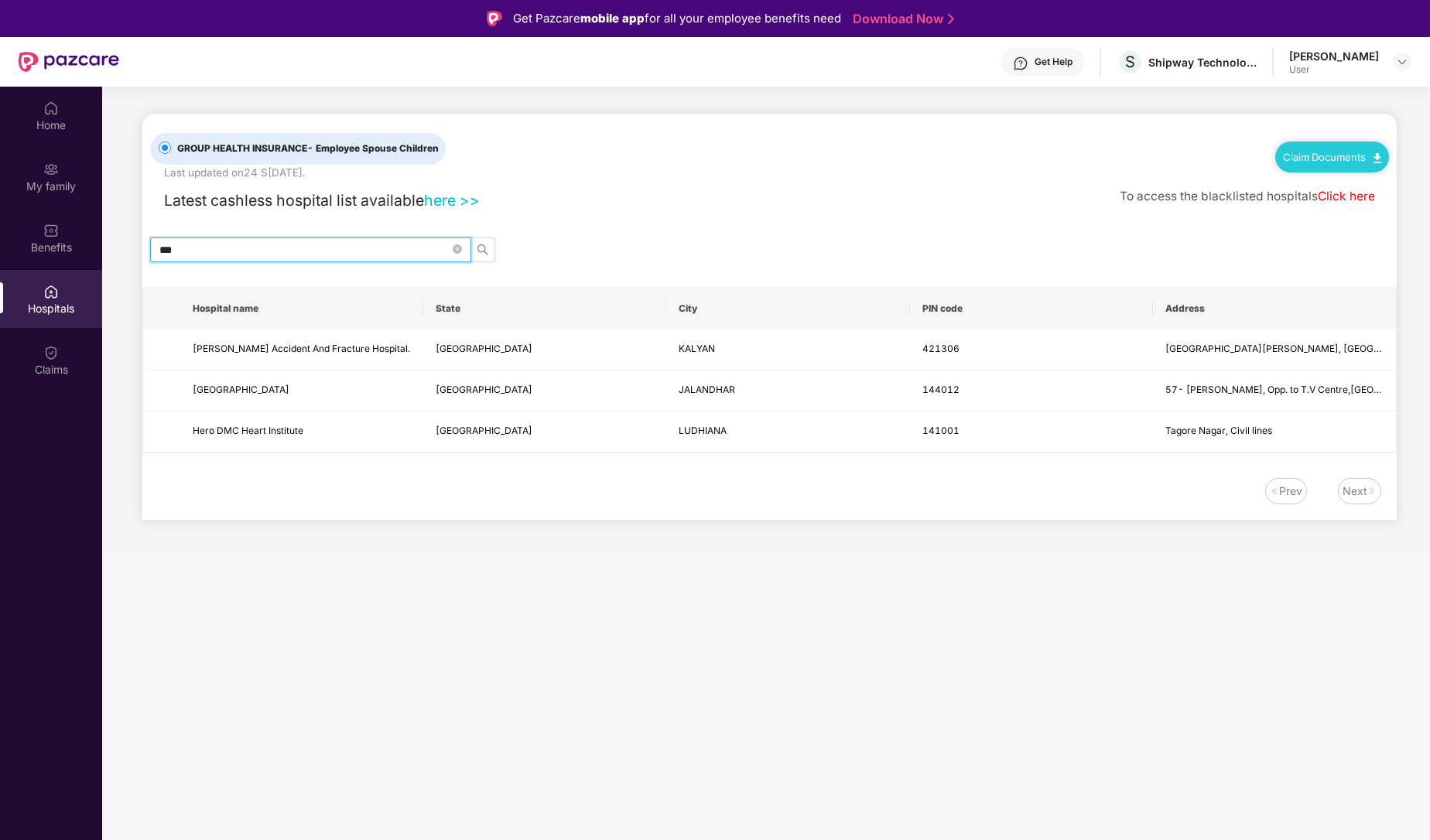
click at [357, 251] on input "***" at bounding box center [304, 250] width 290 height 17
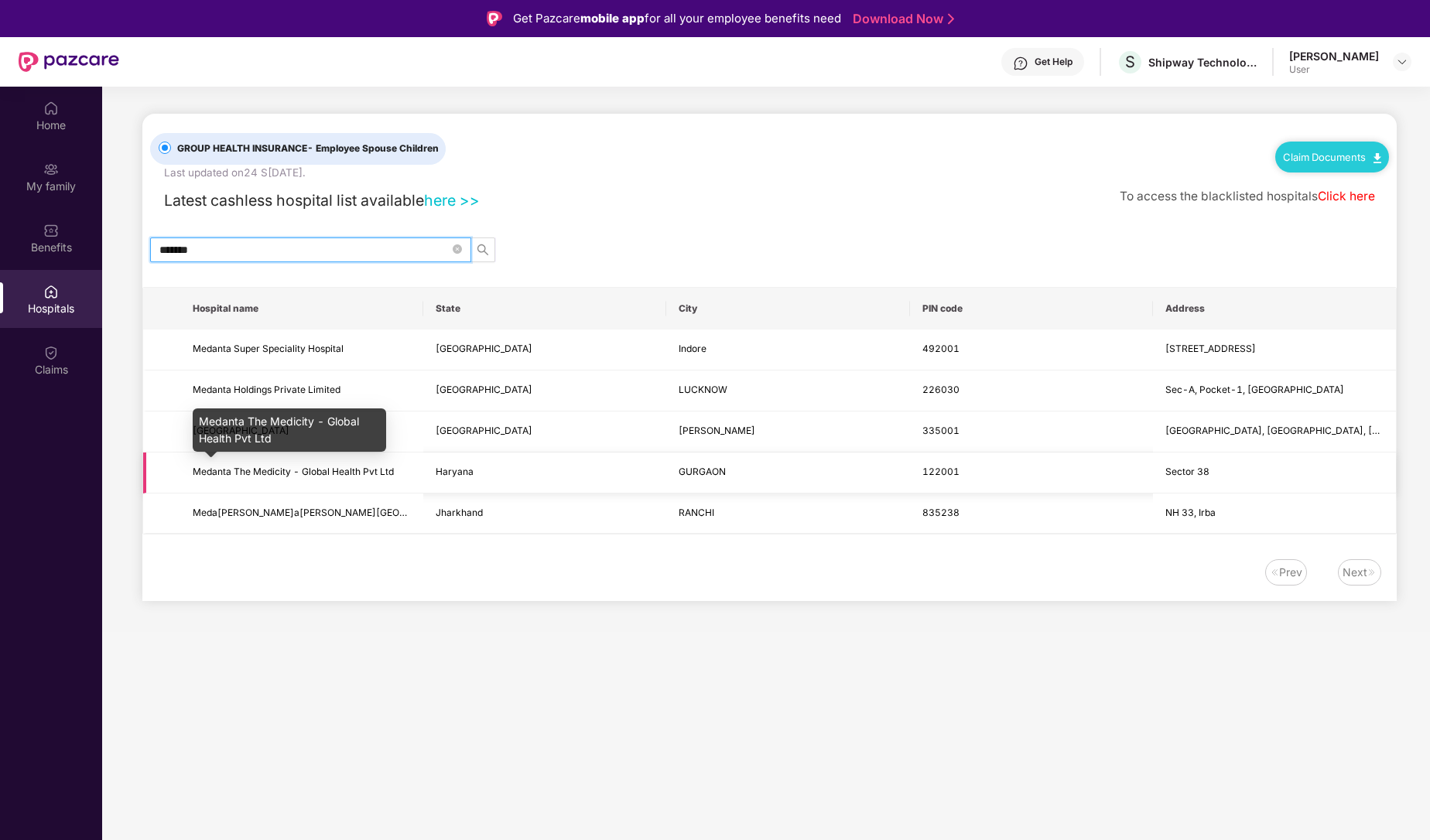
type input "*******"
click at [277, 472] on span "Medanta The Medicity - Global Health Pvt Ltd" at bounding box center [293, 471] width 201 height 11
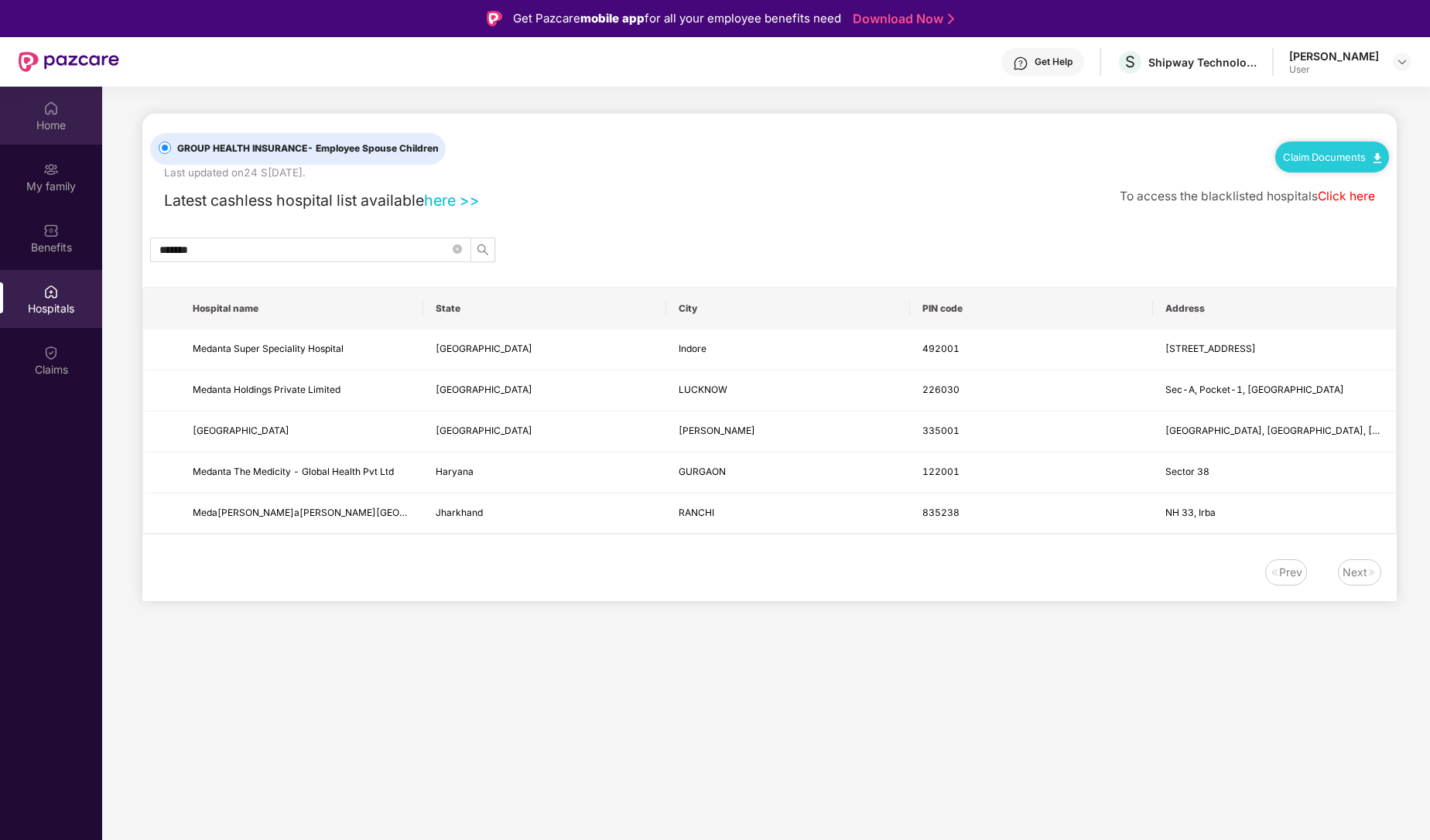
click at [49, 118] on div "Home" at bounding box center [51, 126] width 102 height 15
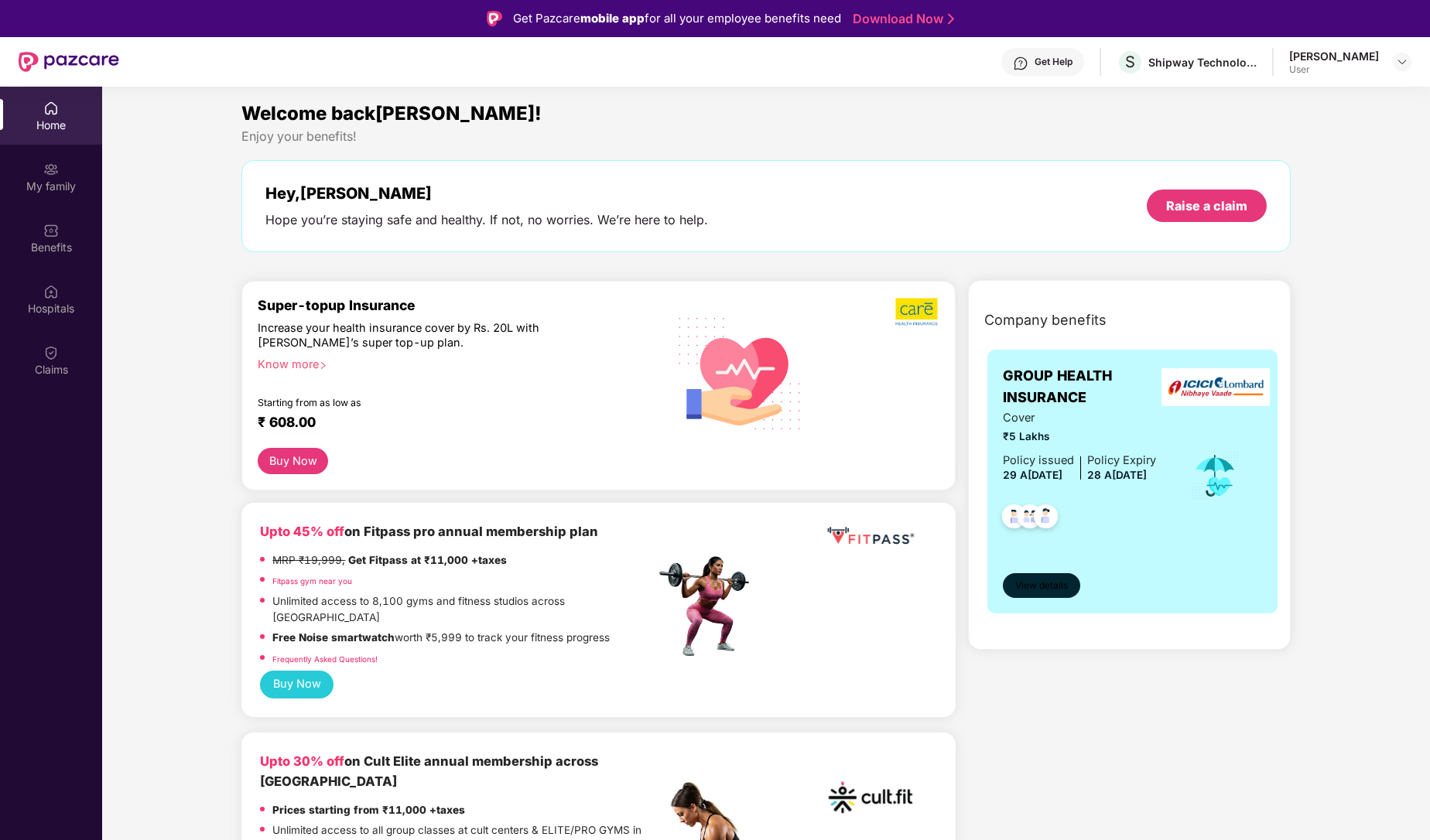
click at [1023, 583] on span "View details" at bounding box center [1041, 586] width 53 height 15
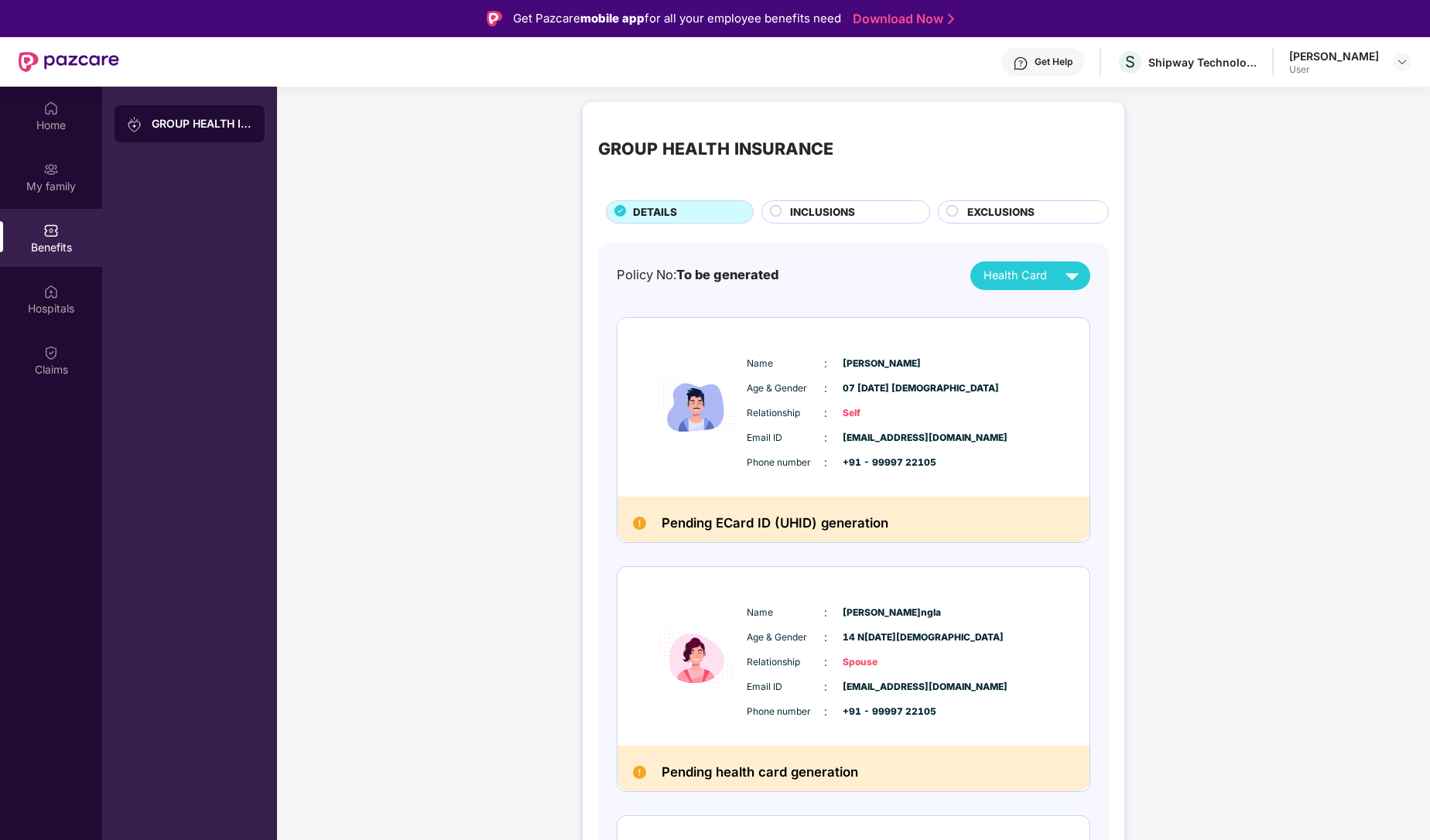
click at [825, 213] on span "INCLUSIONS" at bounding box center [822, 211] width 65 height 16
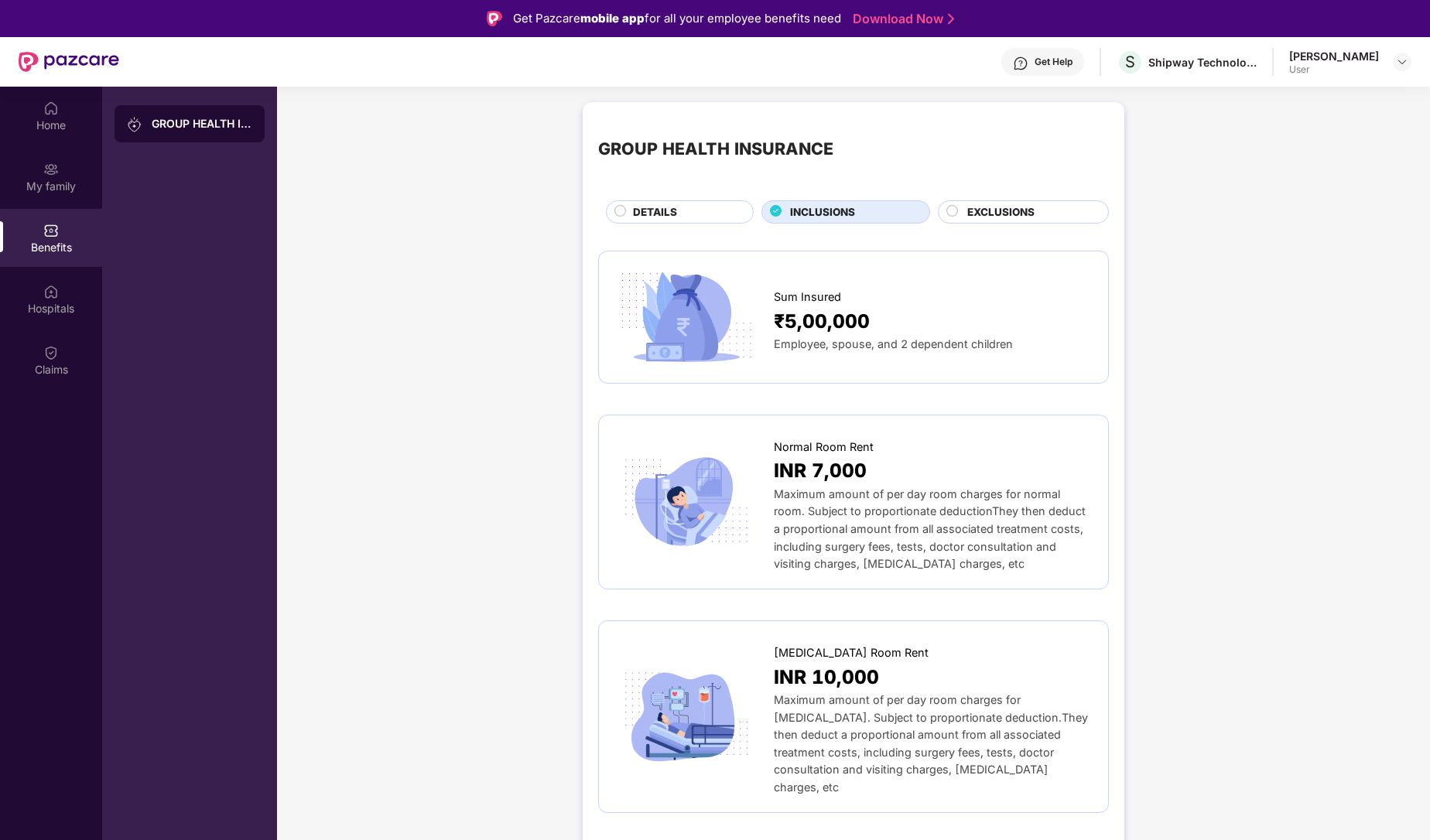
click at [983, 212] on span "EXCLUSIONS" at bounding box center [1001, 211] width 67 height 16
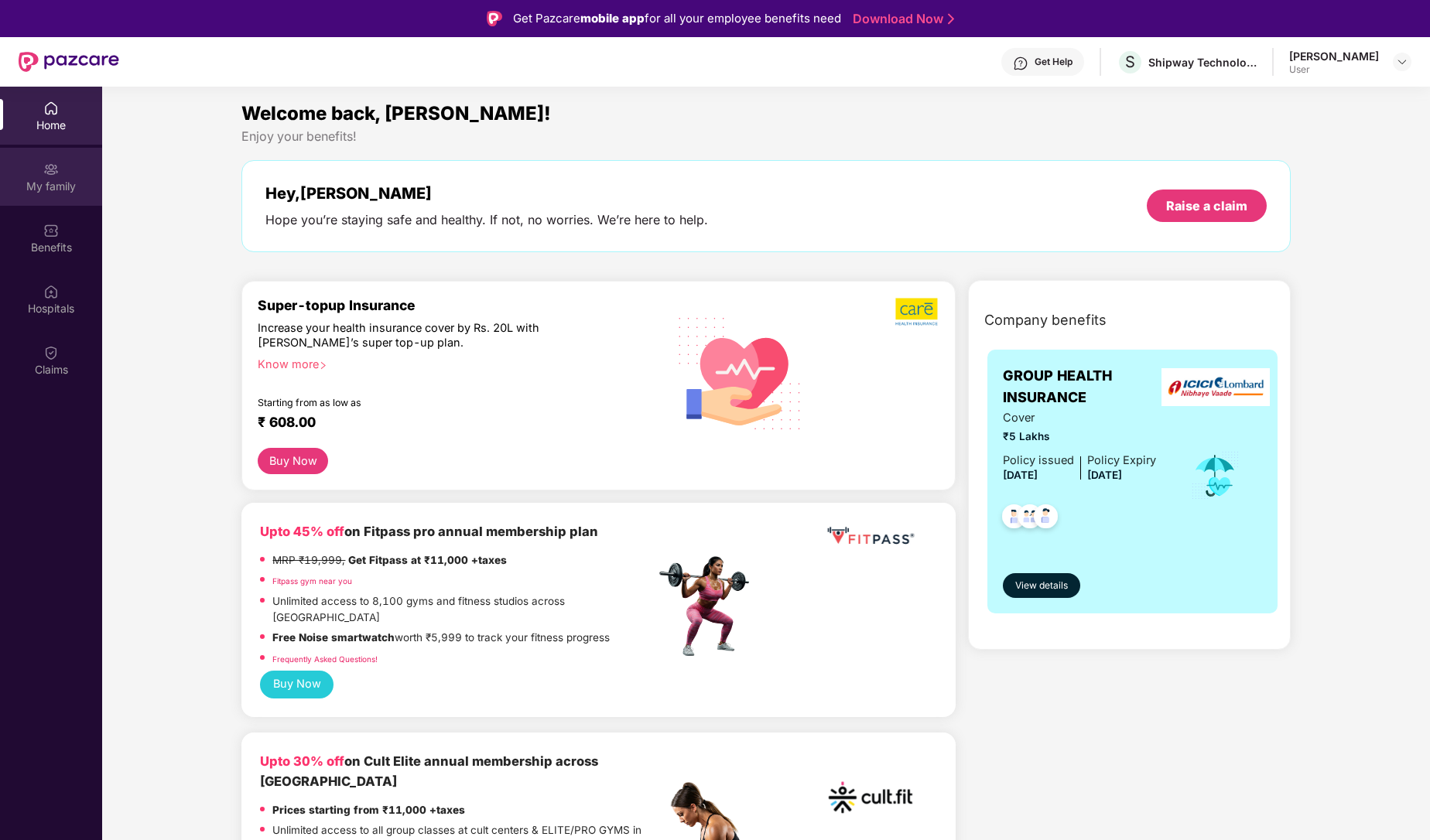
click at [61, 187] on div "My family" at bounding box center [51, 186] width 102 height 15
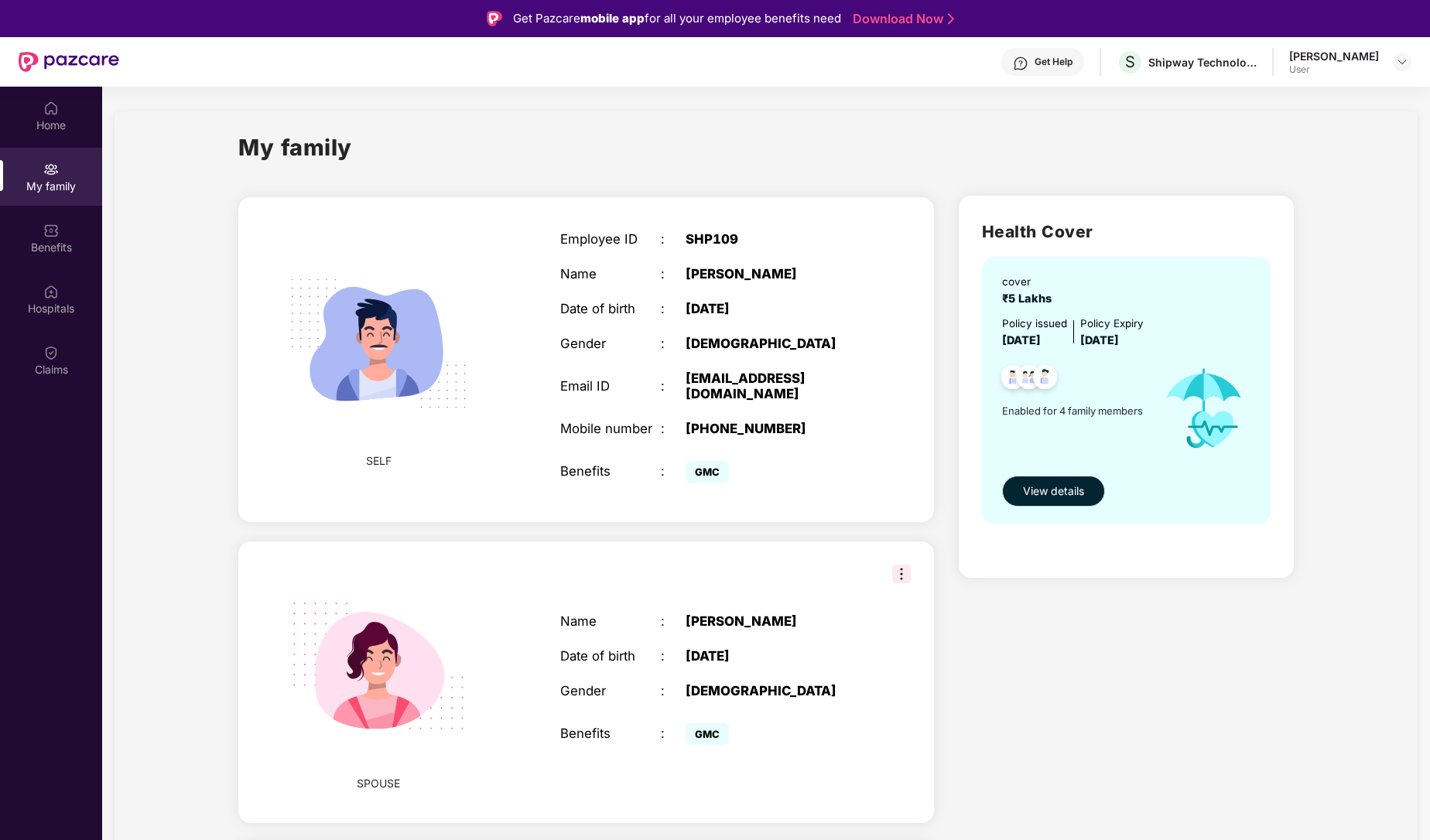
click at [1064, 485] on span "View details" at bounding box center [1053, 491] width 61 height 17
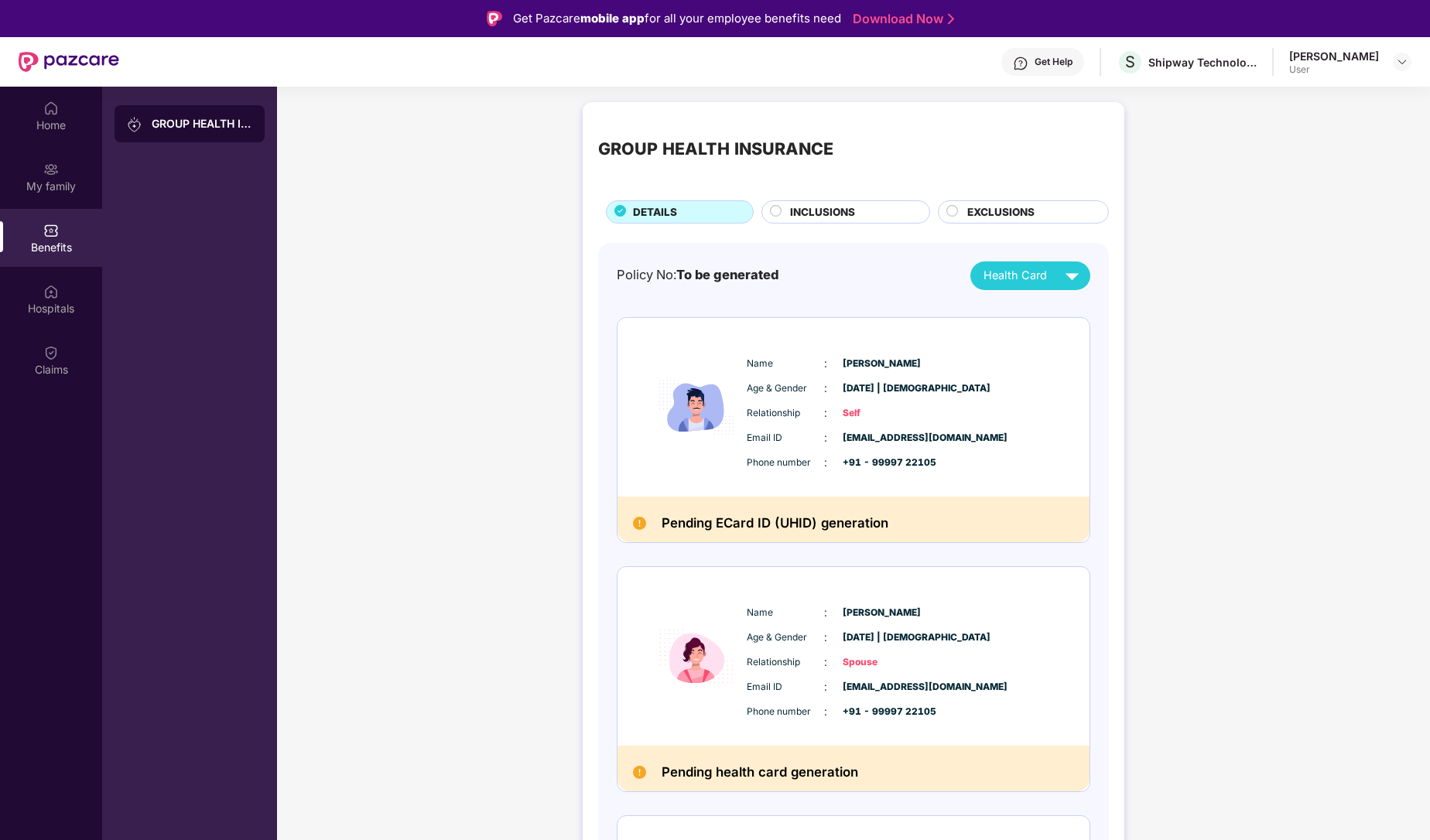
click at [1371, 62] on div "[PERSON_NAME]" at bounding box center [1334, 57] width 90 height 15
click at [1385, 60] on div "Tomas Jindal User" at bounding box center [1351, 62] width 123 height 27
click at [1393, 60] on div at bounding box center [1402, 62] width 19 height 19
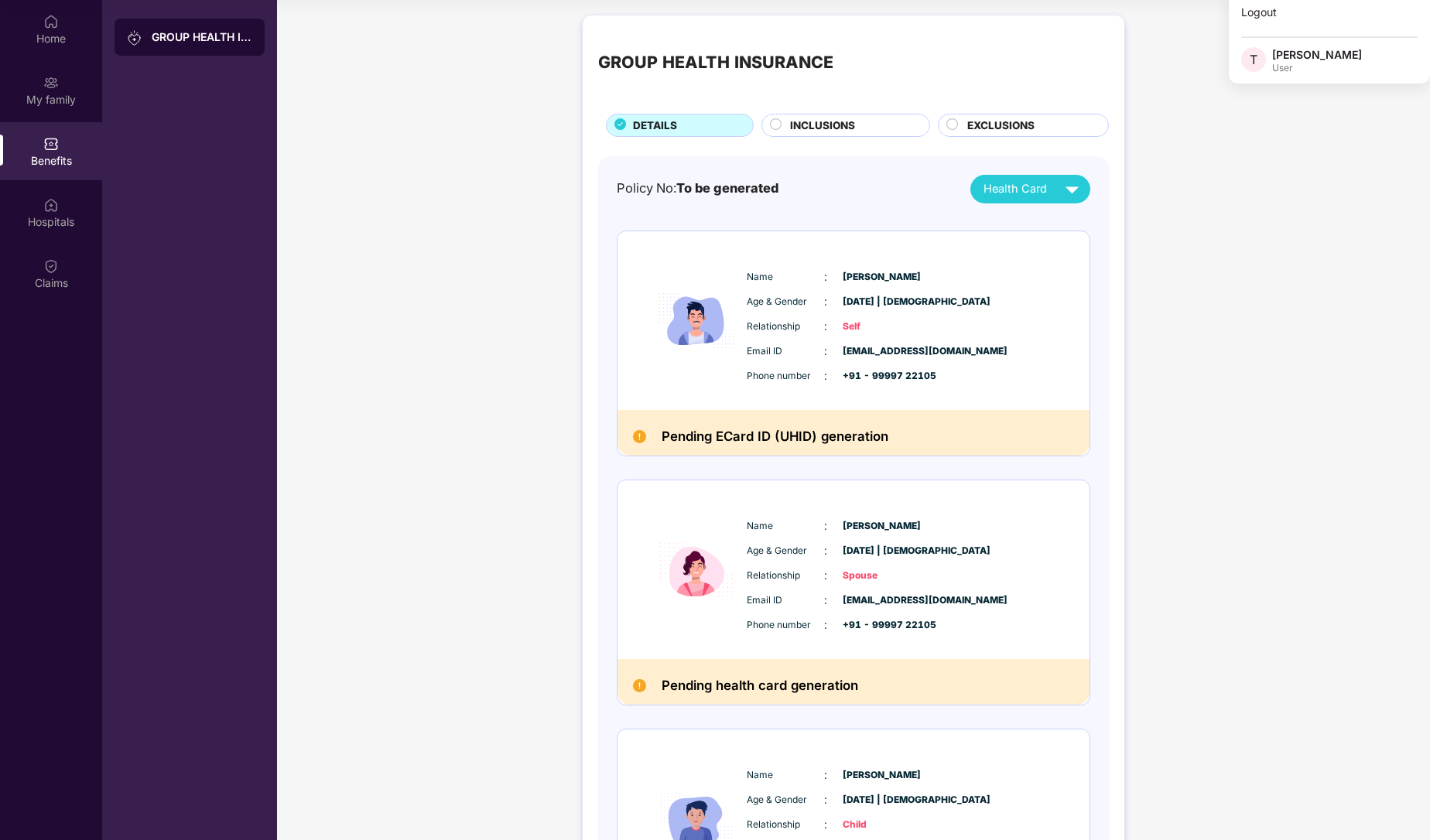
click at [637, 436] on img at bounding box center [639, 437] width 13 height 13
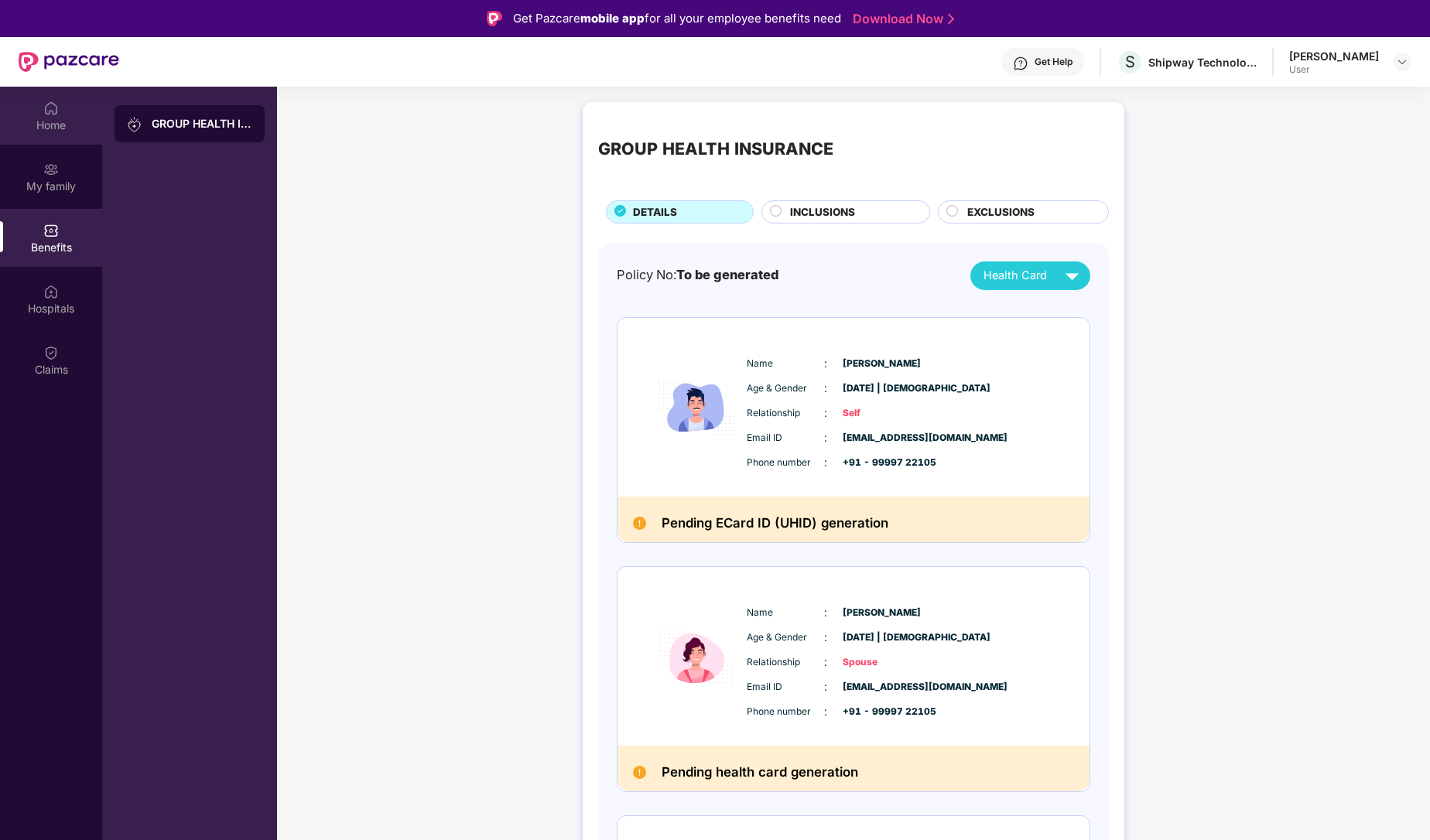
click at [78, 116] on div "Home" at bounding box center [51, 115] width 102 height 58
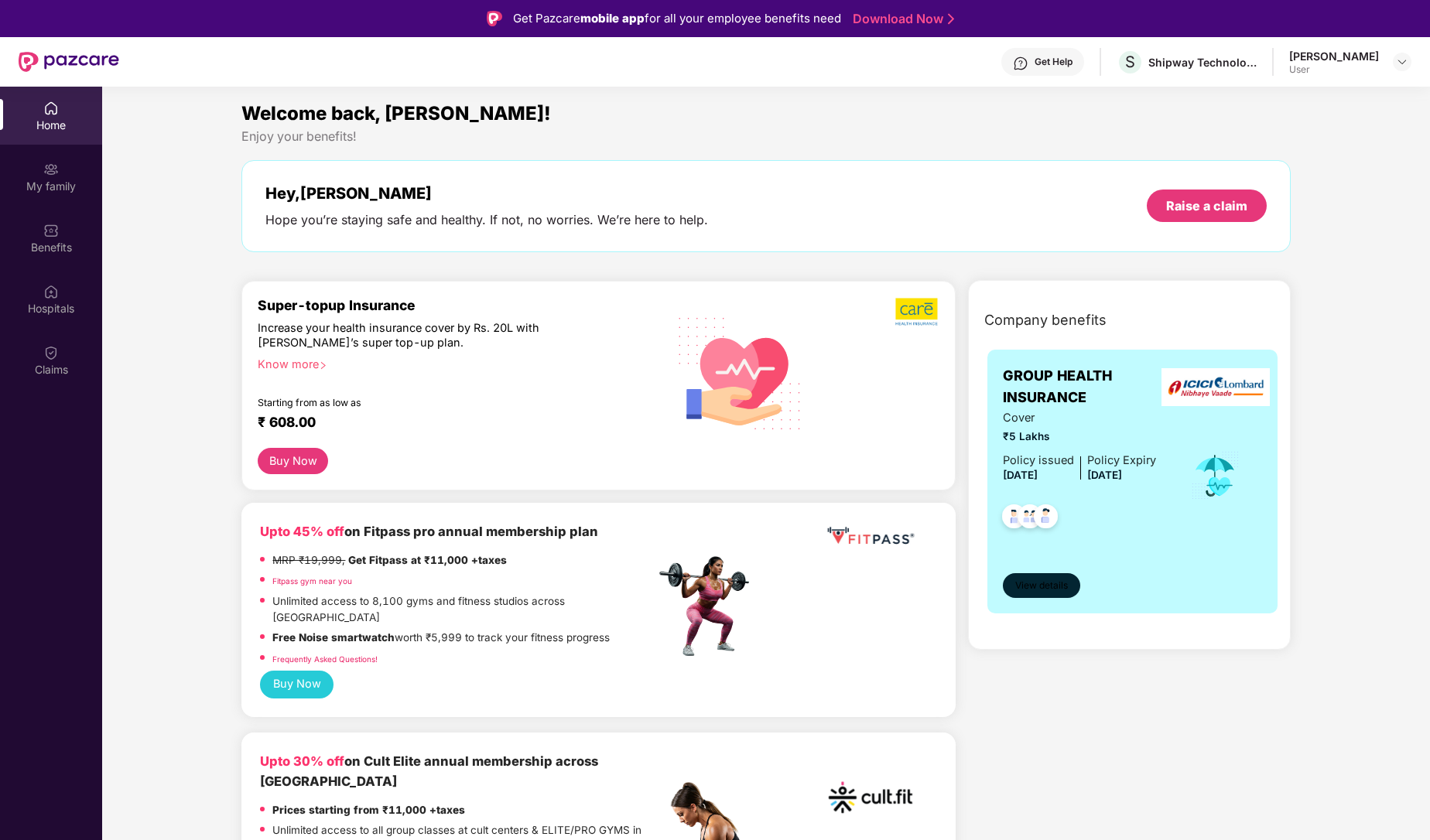
click at [1035, 590] on span "View details" at bounding box center [1041, 586] width 53 height 15
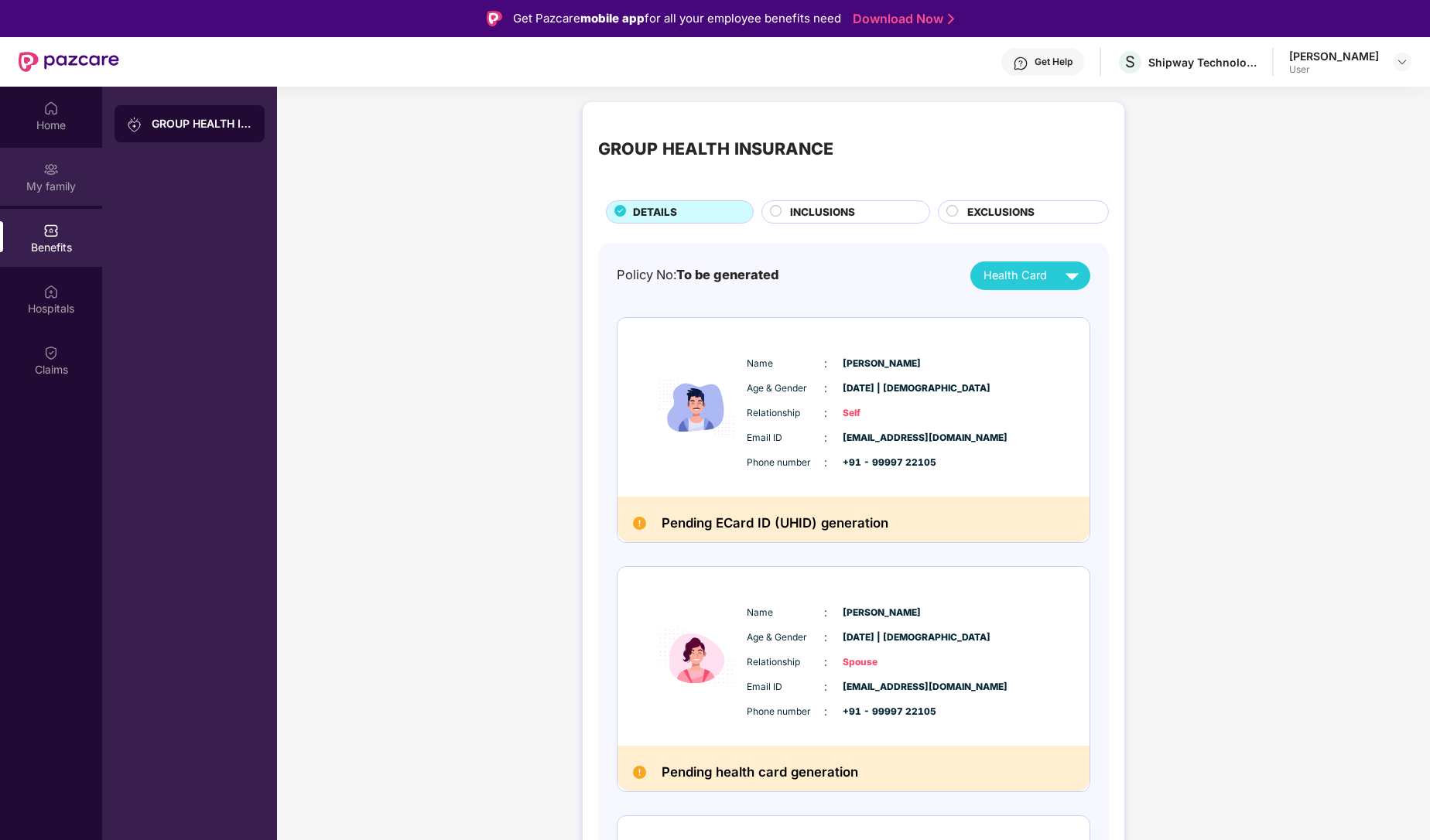
click at [49, 181] on div "My family" at bounding box center [51, 186] width 102 height 15
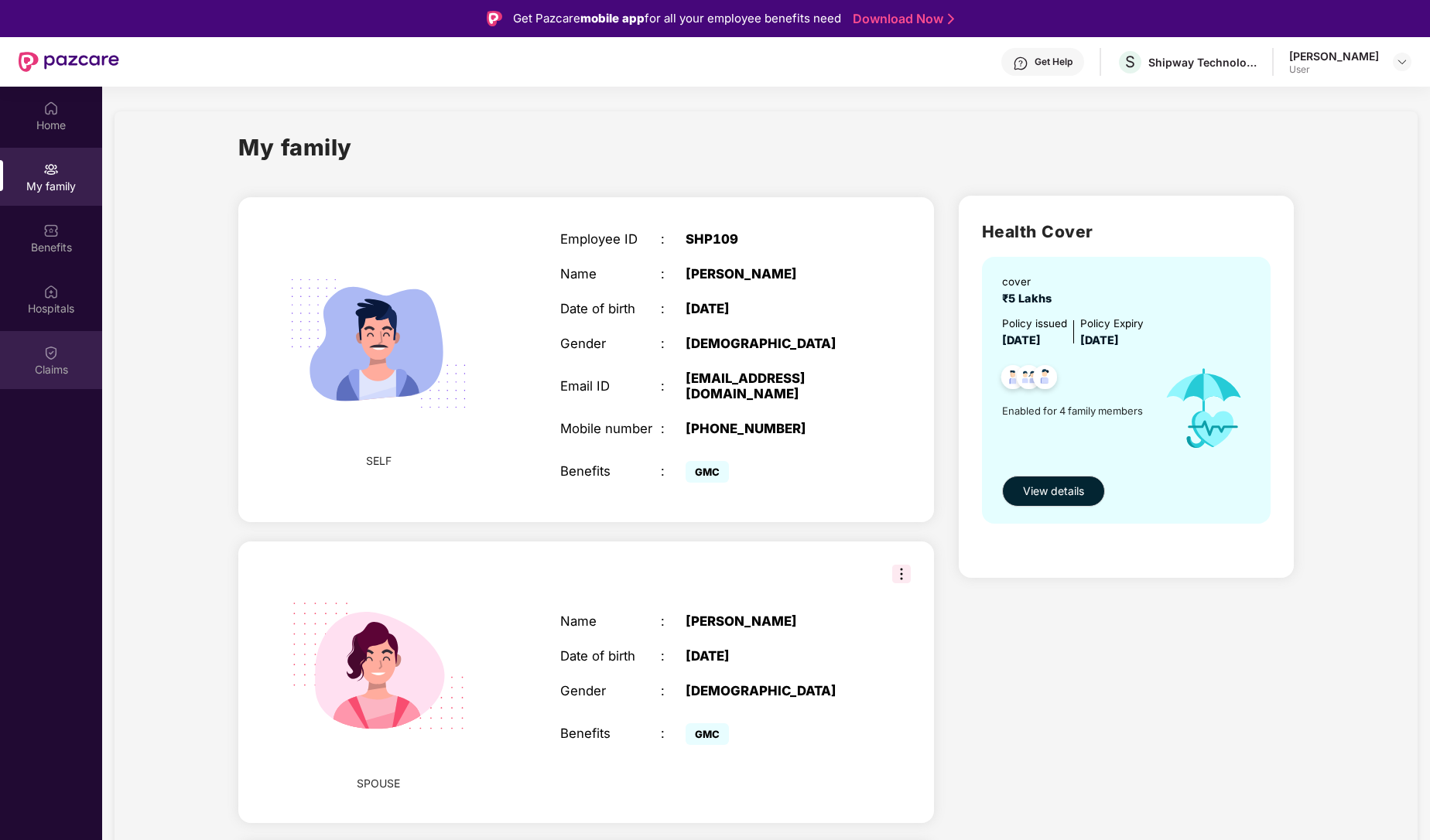
click at [32, 348] on div "Claims" at bounding box center [51, 360] width 102 height 58
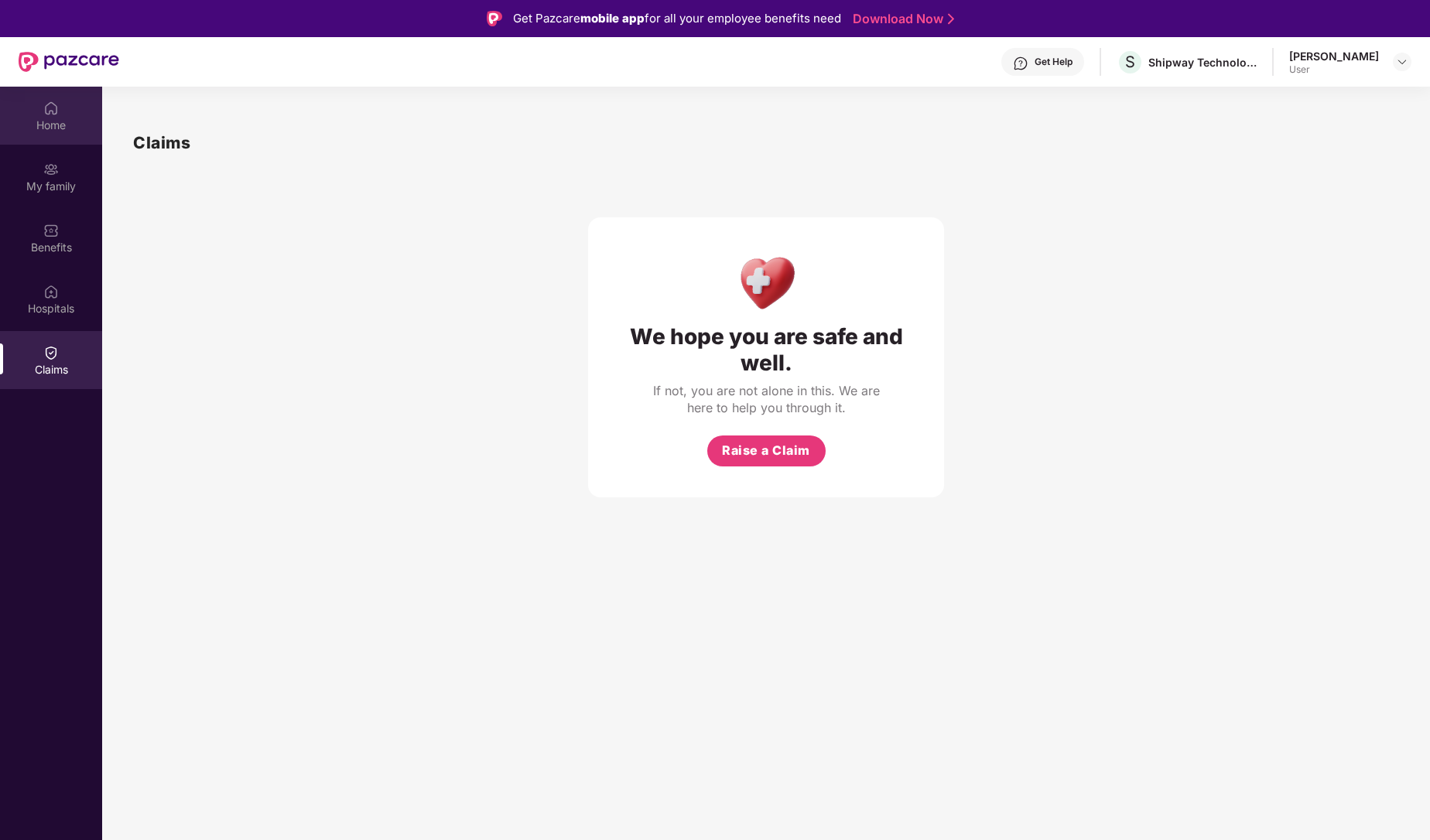
click at [40, 99] on div "Home" at bounding box center [51, 115] width 102 height 58
